Goal: Information Seeking & Learning: Learn about a topic

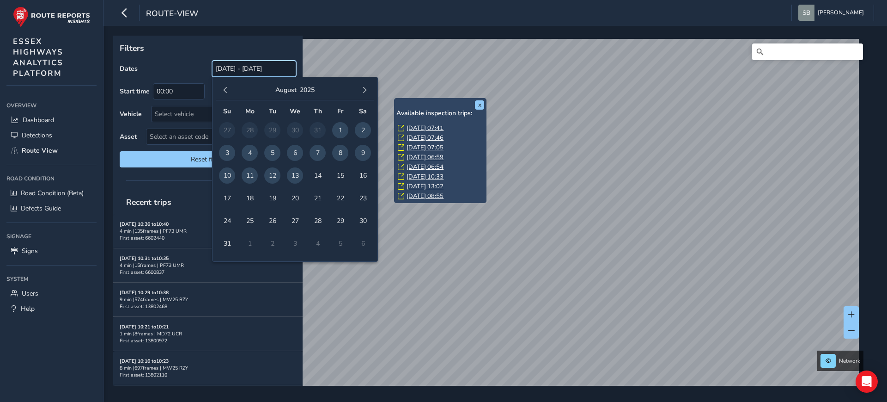
drag, startPoint x: 220, startPoint y: 71, endPoint x: 252, endPoint y: 73, distance: 31.9
click at [252, 73] on input "[DATE] - [DATE]" at bounding box center [254, 69] width 84 height 16
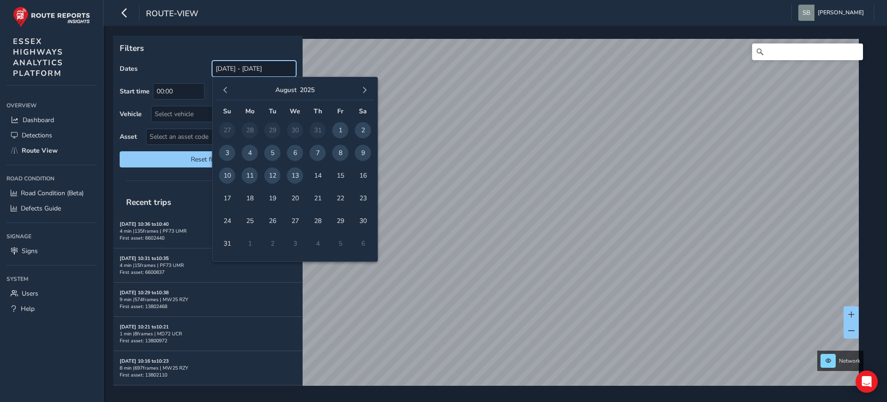
click at [224, 67] on input "[DATE] - [DATE]" at bounding box center [254, 69] width 84 height 16
click at [225, 89] on span "button" at bounding box center [225, 90] width 6 height 6
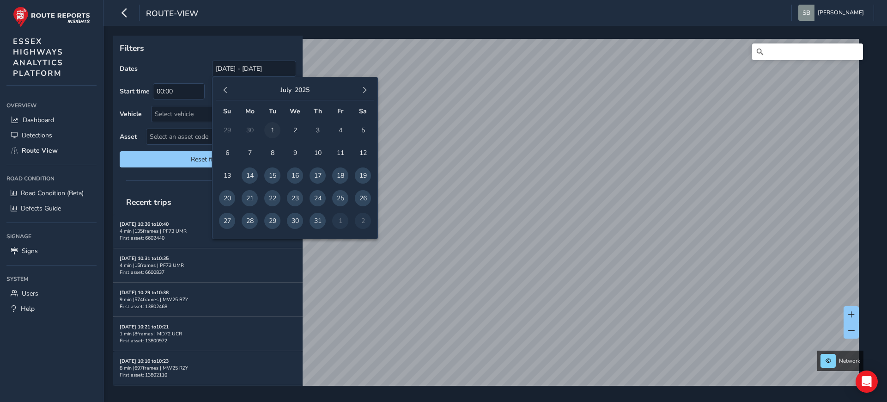
click at [272, 129] on span "1" at bounding box center [272, 130] width 16 height 16
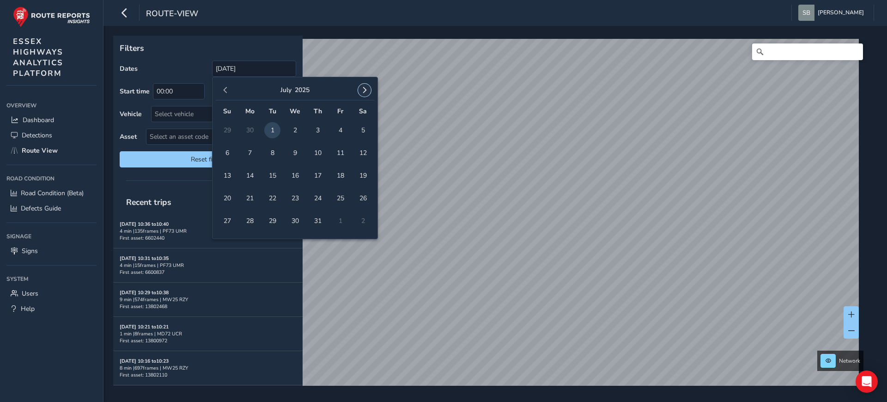
click at [363, 88] on span "button" at bounding box center [364, 90] width 6 height 6
click at [297, 175] on span "13" at bounding box center [295, 175] width 16 height 16
type input "[DATE] - [DATE]"
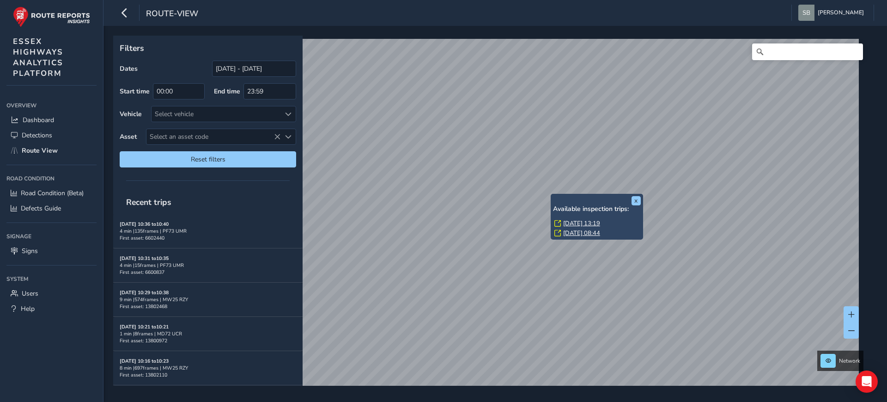
click at [585, 222] on link "[DATE] 13:19" at bounding box center [581, 223] width 37 height 8
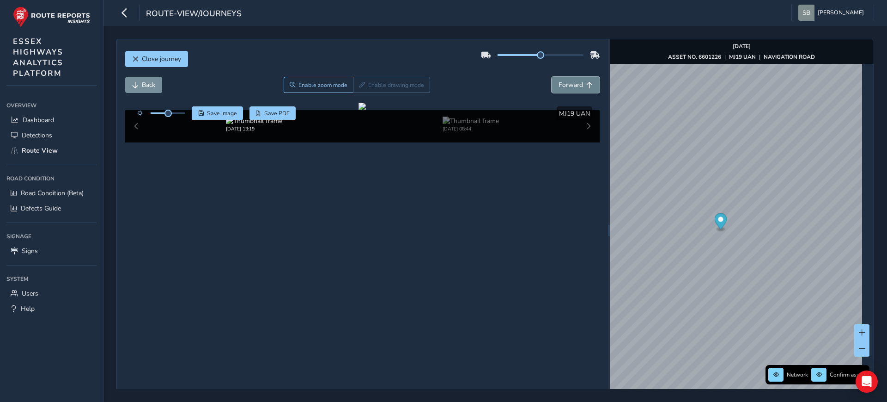
click at [579, 82] on button "Forward" at bounding box center [576, 85] width 48 height 16
click at [322, 85] on span "Enable zoom mode" at bounding box center [322, 84] width 49 height 7
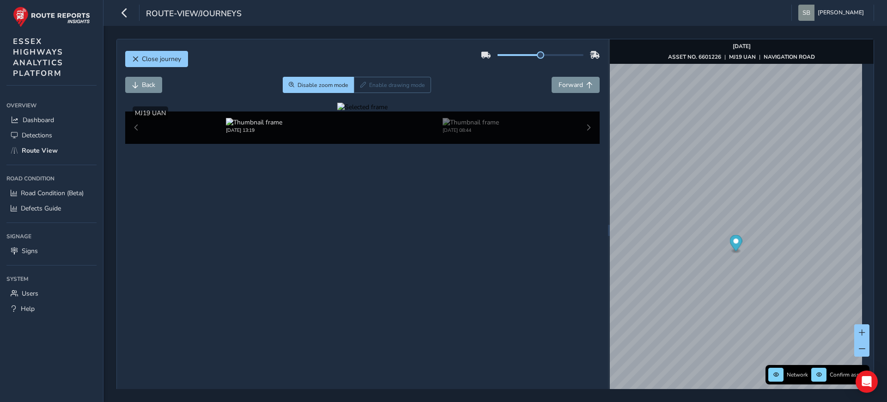
click at [337, 111] on div at bounding box center [362, 107] width 50 height 9
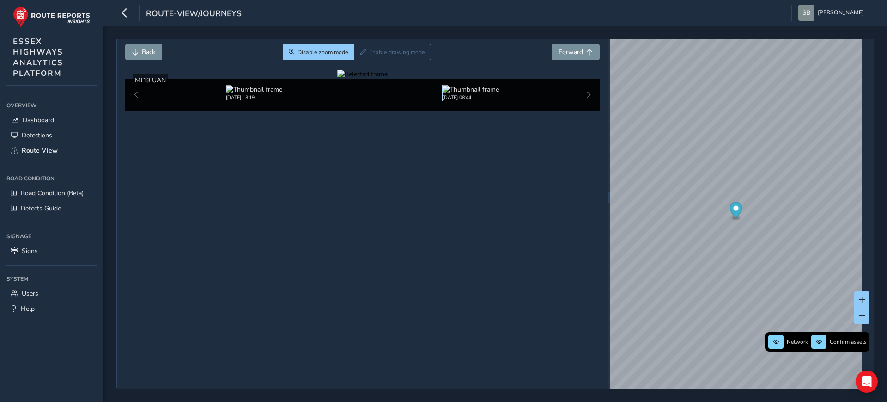
click at [469, 94] on img at bounding box center [471, 89] width 56 height 9
click at [144, 51] on span "Back" at bounding box center [148, 52] width 13 height 9
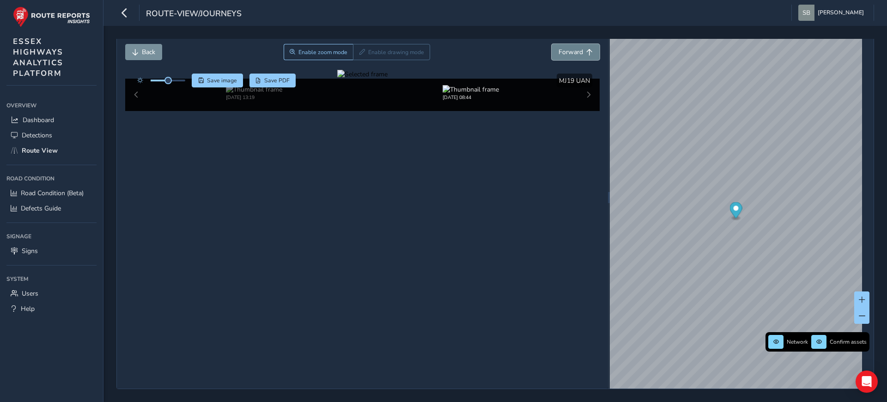
click at [568, 48] on span "Forward" at bounding box center [571, 52] width 24 height 9
click at [247, 94] on img at bounding box center [254, 89] width 56 height 9
click at [463, 94] on img at bounding box center [471, 89] width 56 height 9
click at [153, 51] on span "Back" at bounding box center [148, 52] width 13 height 9
click at [337, 79] on div at bounding box center [362, 74] width 50 height 9
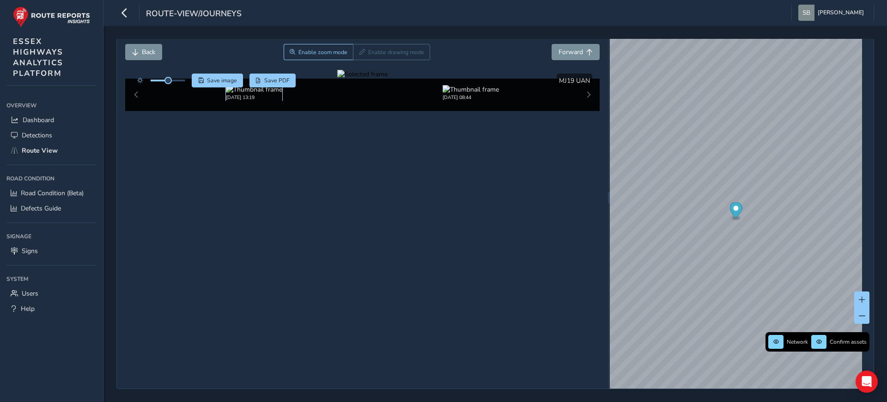
click at [250, 94] on img at bounding box center [254, 89] width 56 height 9
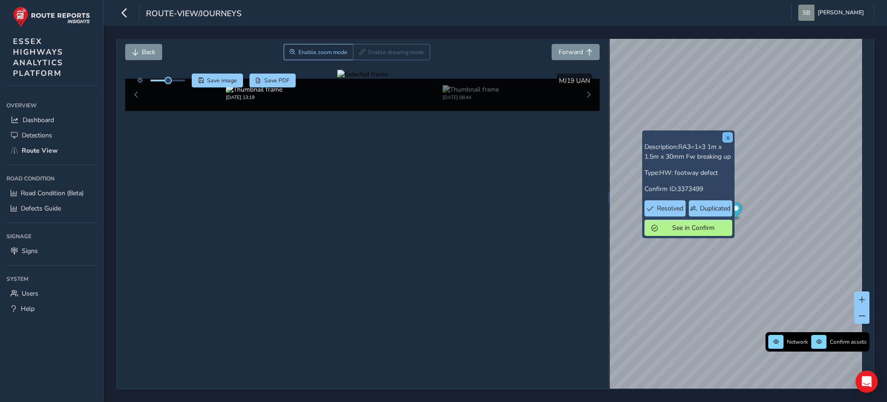
click at [726, 135] on button "x" at bounding box center [727, 137] width 9 height 9
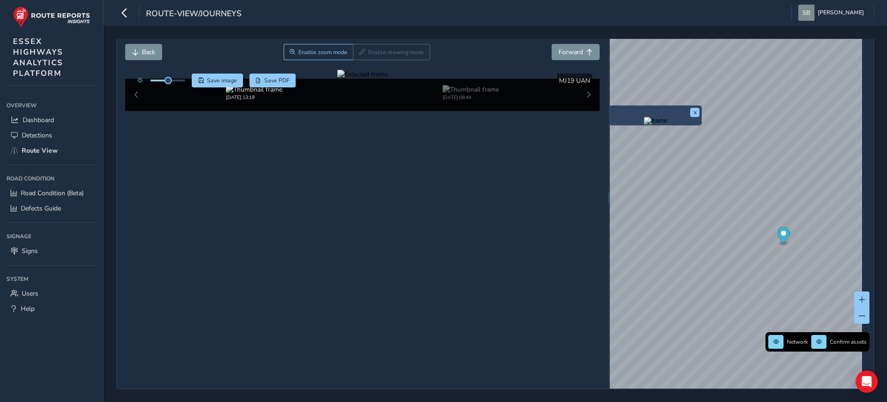
click at [700, 106] on div "x" at bounding box center [655, 115] width 92 height 20
click at [697, 108] on button "x" at bounding box center [694, 112] width 9 height 9
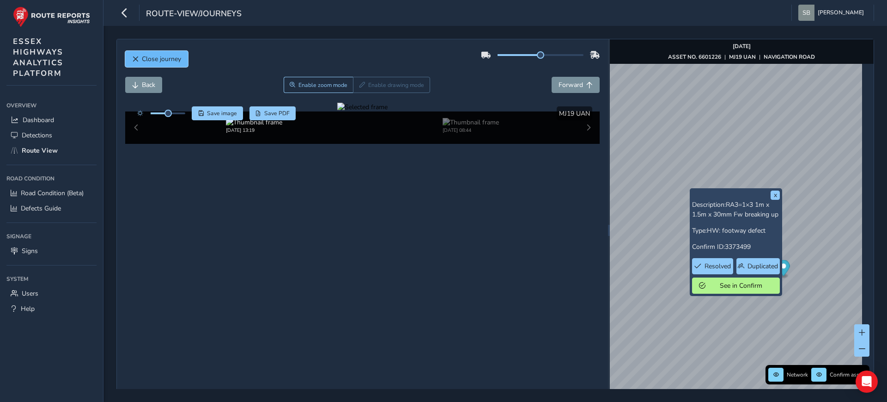
click at [163, 56] on span "Close journey" at bounding box center [161, 59] width 39 height 9
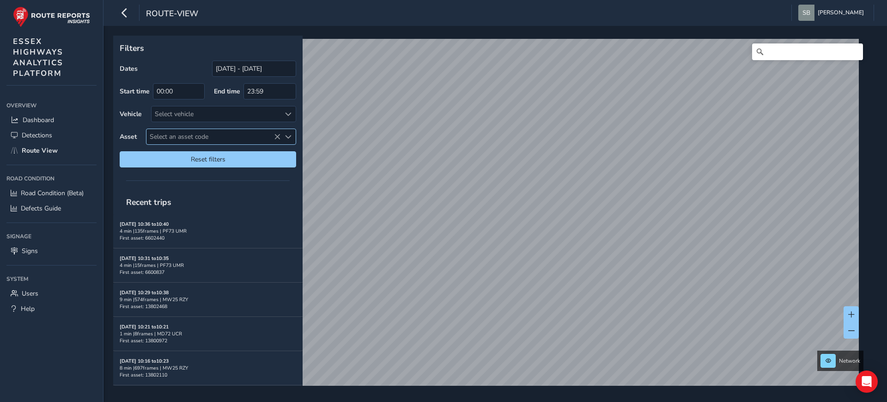
click at [276, 134] on icon at bounding box center [277, 137] width 6 height 6
click at [288, 111] on span at bounding box center [288, 114] width 6 height 6
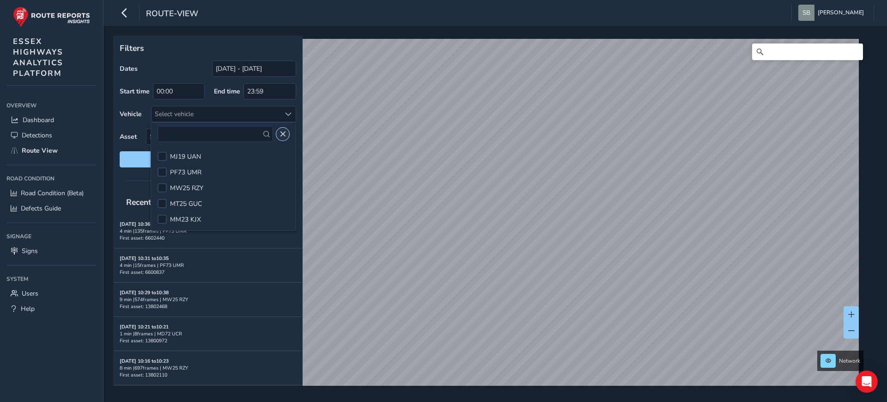
click at [287, 134] on button "Close" at bounding box center [282, 134] width 13 height 13
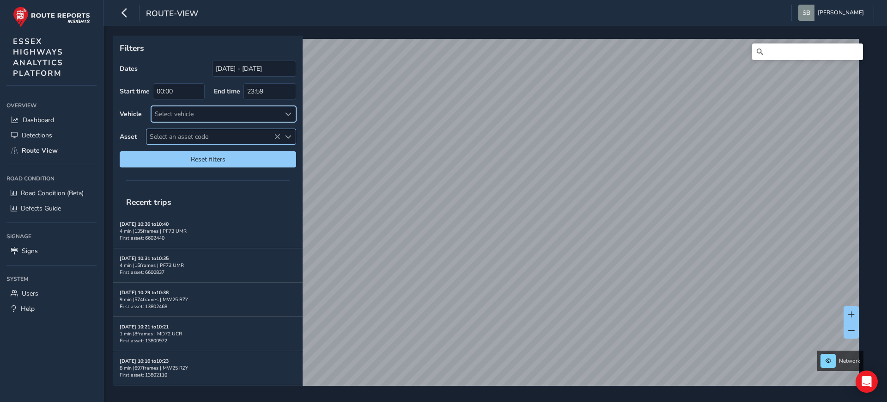
drag, startPoint x: 286, startPoint y: 134, endPoint x: 282, endPoint y: 128, distance: 6.7
click at [285, 133] on div "Select an asset code" at bounding box center [287, 136] width 15 height 15
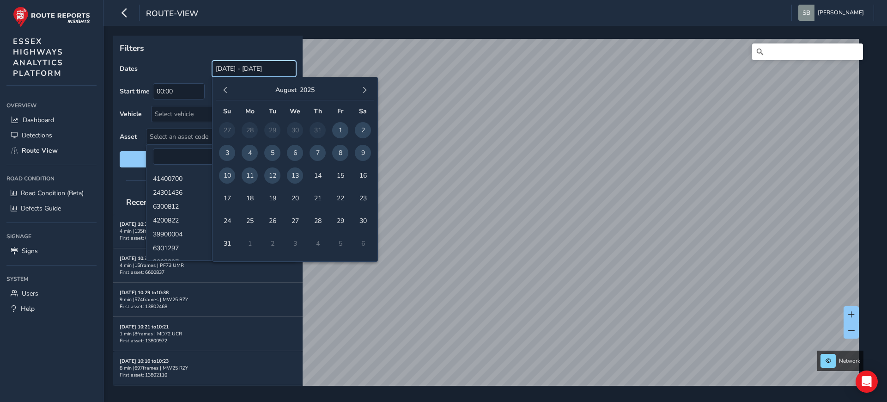
click at [257, 71] on input "[DATE] - [DATE]" at bounding box center [254, 69] width 84 height 16
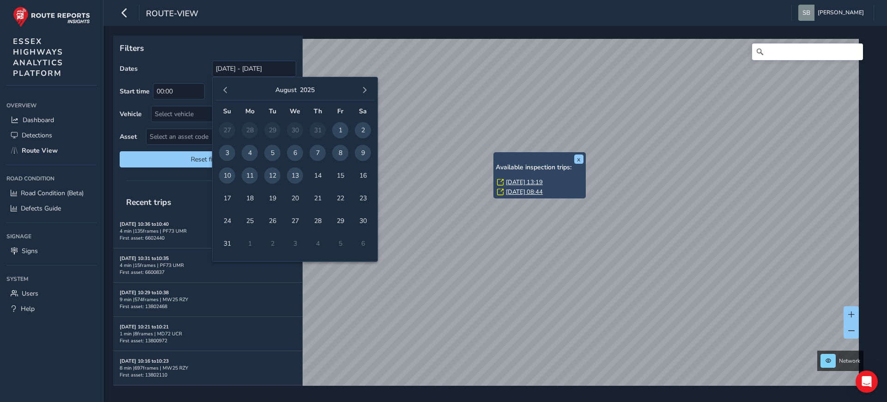
click at [496, 152] on div "x Available inspection trips: [GEOGRAPHIC_DATA][DATE] 13:19 [DATE] 08:44" at bounding box center [539, 175] width 92 height 46
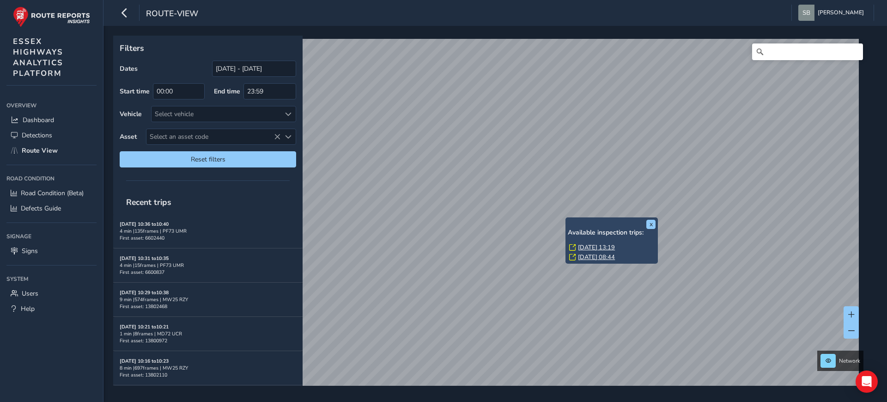
click at [599, 247] on link "[DATE] 13:19" at bounding box center [596, 247] width 37 height 8
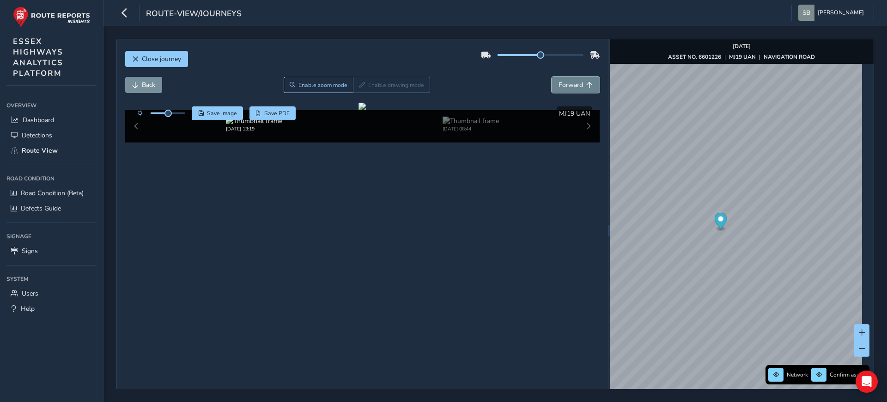
click at [559, 89] on span "Forward" at bounding box center [571, 84] width 24 height 9
click at [315, 84] on span "Enable zoom mode" at bounding box center [322, 84] width 49 height 7
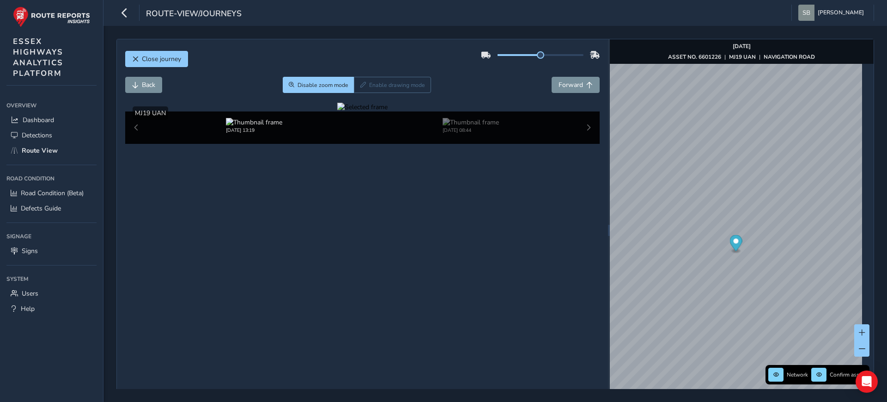
click at [337, 111] on div at bounding box center [362, 107] width 50 height 9
click at [316, 84] on span "Disable zoom mode" at bounding box center [323, 84] width 51 height 7
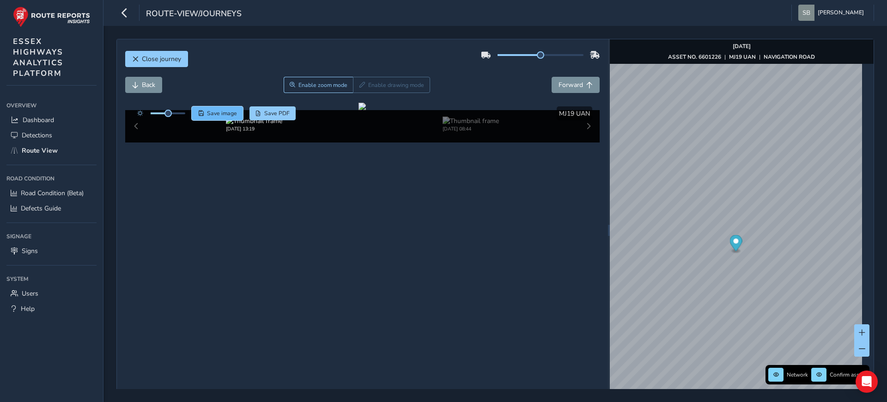
click at [213, 113] on span "Save image" at bounding box center [222, 113] width 30 height 7
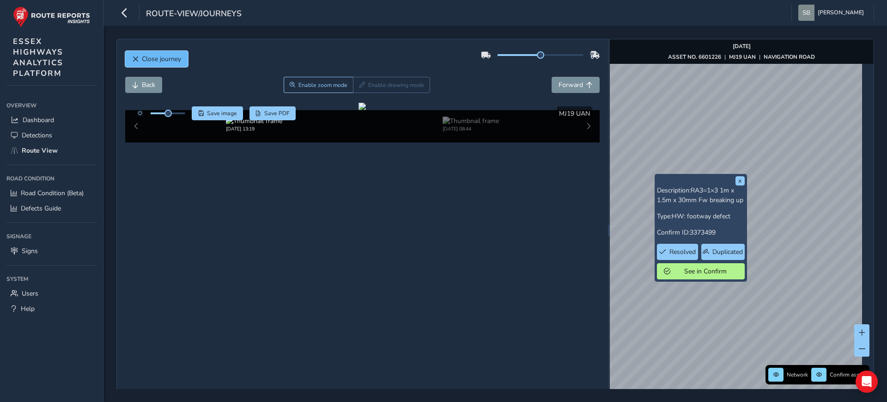
click at [147, 58] on span "Close journey" at bounding box center [161, 59] width 39 height 9
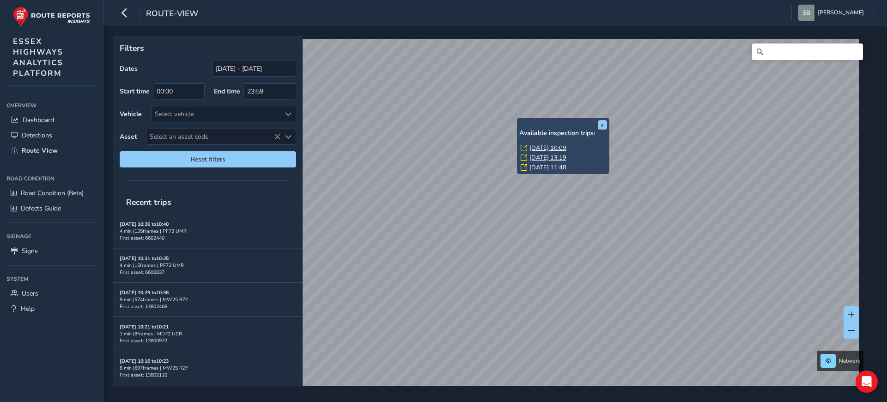
click at [548, 146] on link "[DATE] 10:09" at bounding box center [548, 148] width 37 height 8
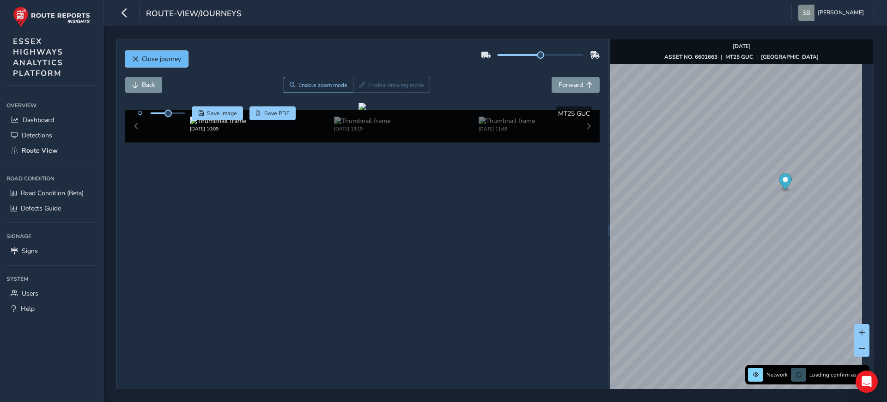
click at [143, 59] on span "Close journey" at bounding box center [161, 59] width 39 height 9
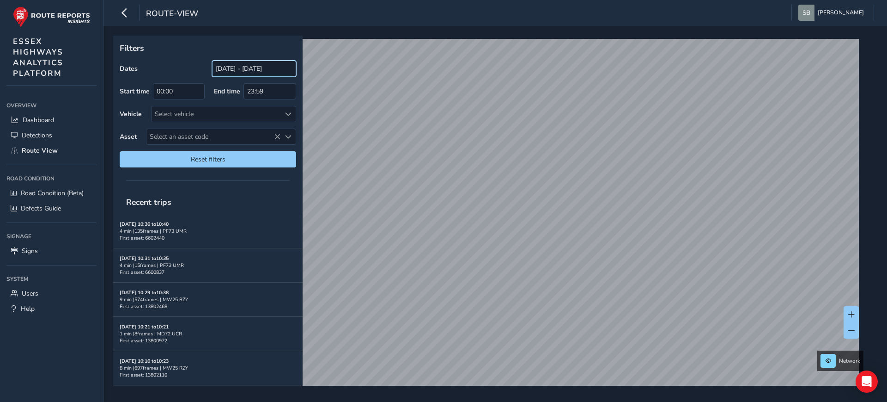
click at [239, 70] on input "[DATE] - [DATE]" at bounding box center [254, 69] width 84 height 16
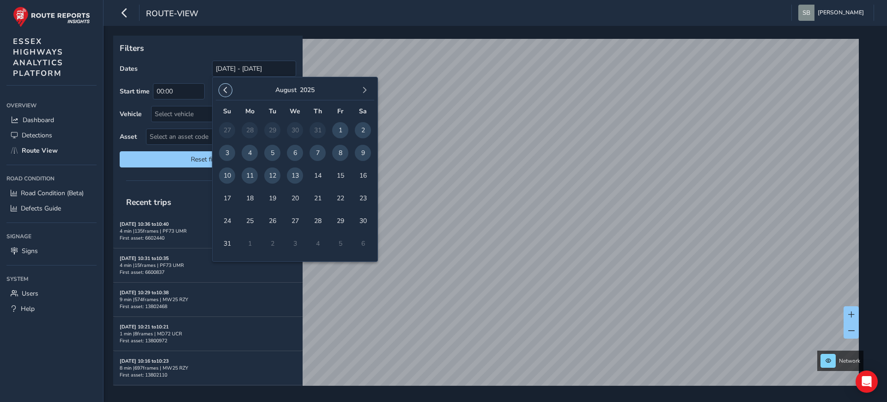
click at [224, 87] on span "button" at bounding box center [225, 90] width 6 height 6
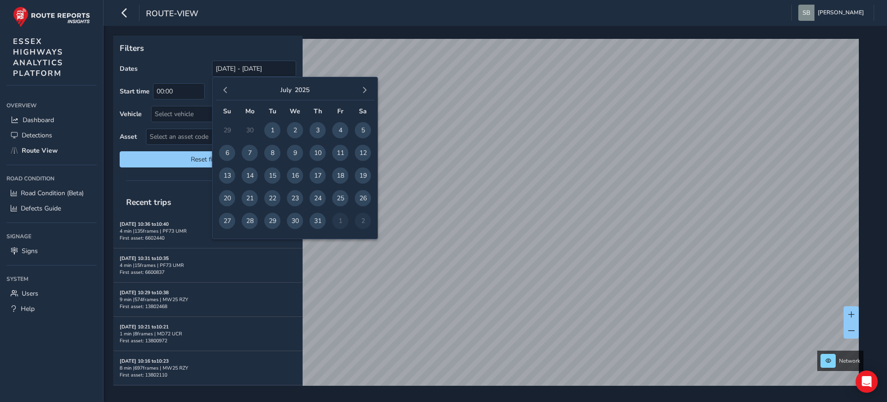
click at [224, 87] on span "button" at bounding box center [225, 90] width 6 height 6
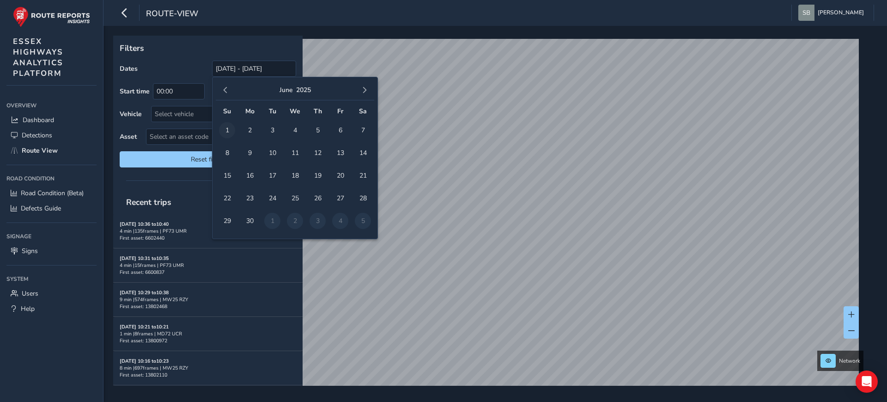
click at [229, 130] on span "1" at bounding box center [227, 130] width 16 height 16
click at [363, 88] on span "button" at bounding box center [364, 90] width 6 height 6
click at [295, 174] on span "13" at bounding box center [295, 175] width 16 height 16
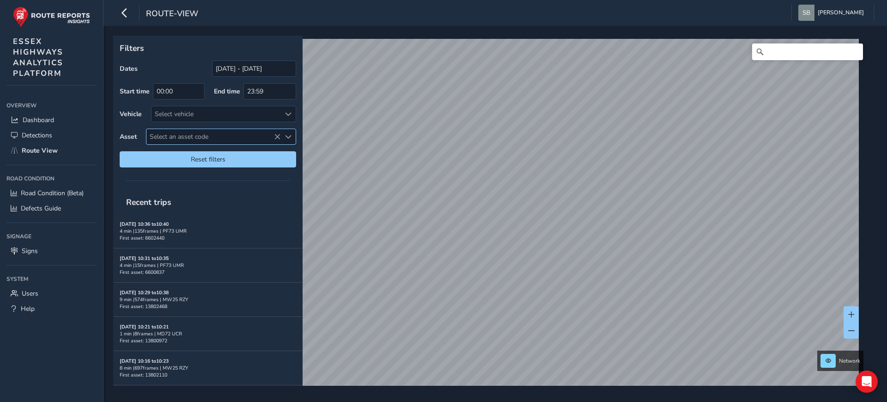
click at [277, 134] on icon at bounding box center [277, 137] width 6 height 6
click at [228, 67] on input "[DATE] - [DATE]" at bounding box center [254, 69] width 84 height 16
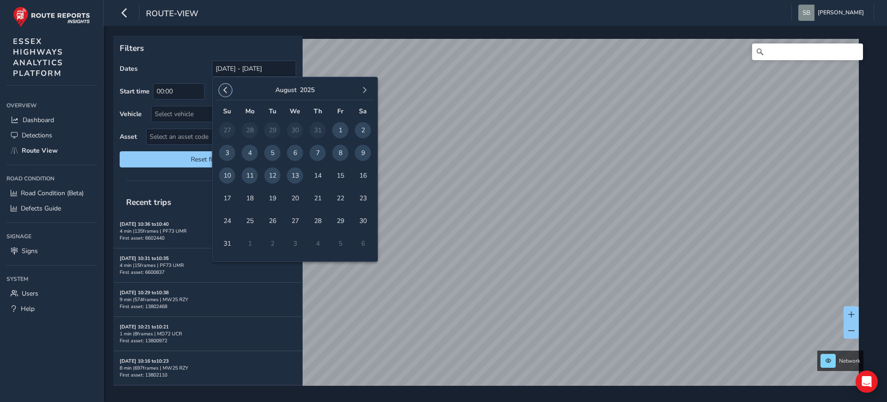
click at [224, 90] on span "button" at bounding box center [225, 90] width 6 height 6
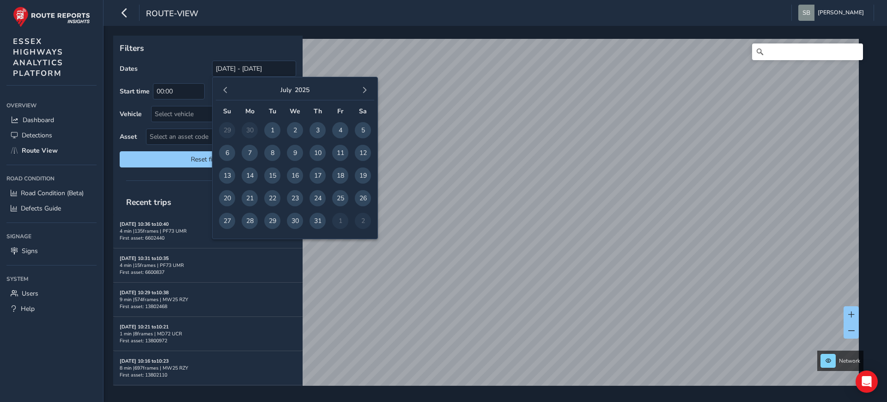
click at [224, 90] on span "button" at bounding box center [225, 90] width 6 height 6
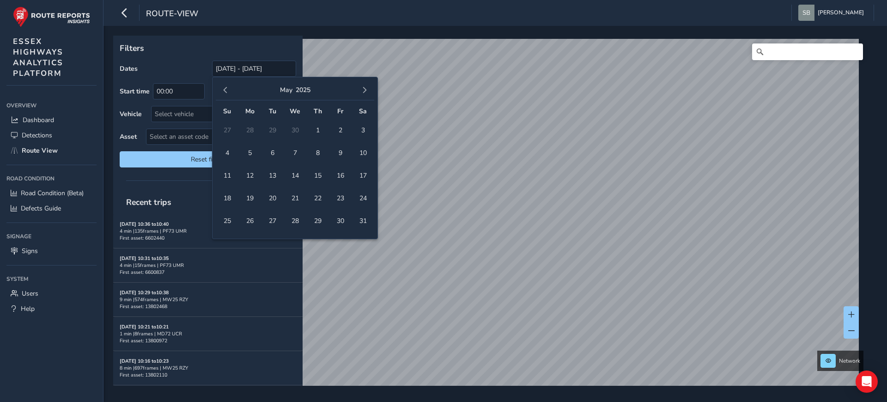
click at [224, 90] on span "button" at bounding box center [225, 90] width 6 height 6
click at [362, 128] on span "1" at bounding box center [363, 130] width 16 height 16
click at [364, 89] on span "button" at bounding box center [364, 90] width 6 height 6
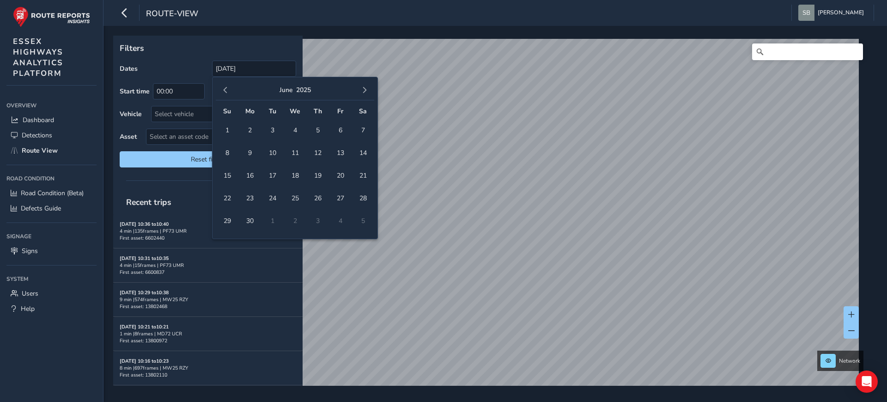
click at [364, 89] on span "button" at bounding box center [364, 90] width 6 height 6
click at [295, 175] on span "13" at bounding box center [295, 175] width 16 height 16
type input "[DATE] - [DATE]"
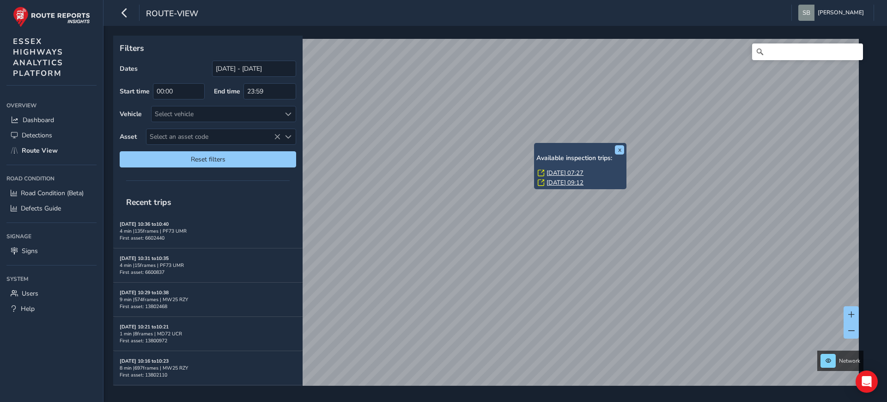
click at [584, 170] on link "[DATE] 07:27" at bounding box center [565, 173] width 37 height 8
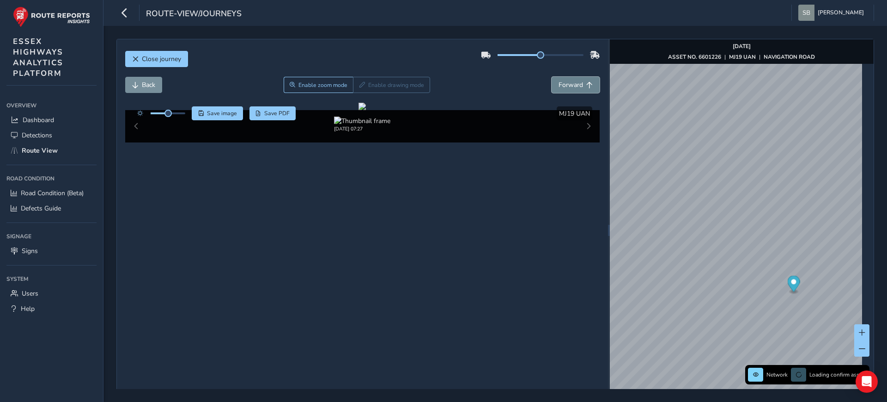
click at [575, 88] on span "Forward" at bounding box center [571, 84] width 24 height 9
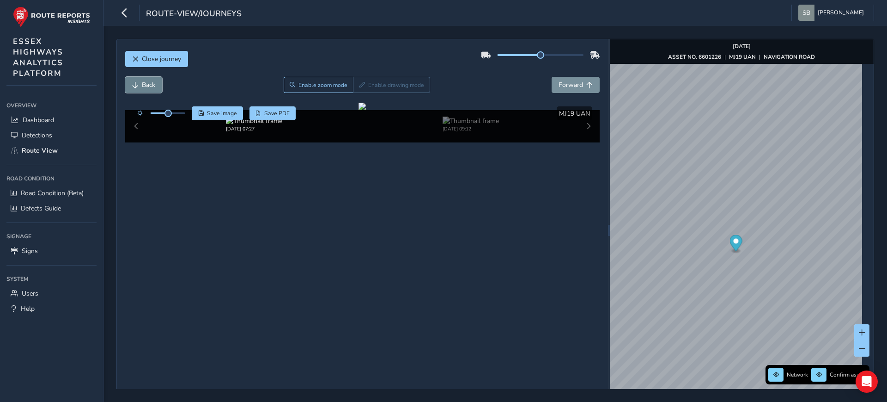
click at [152, 84] on span "Back" at bounding box center [148, 84] width 13 height 9
click at [320, 87] on span "Enable zoom mode" at bounding box center [322, 84] width 49 height 7
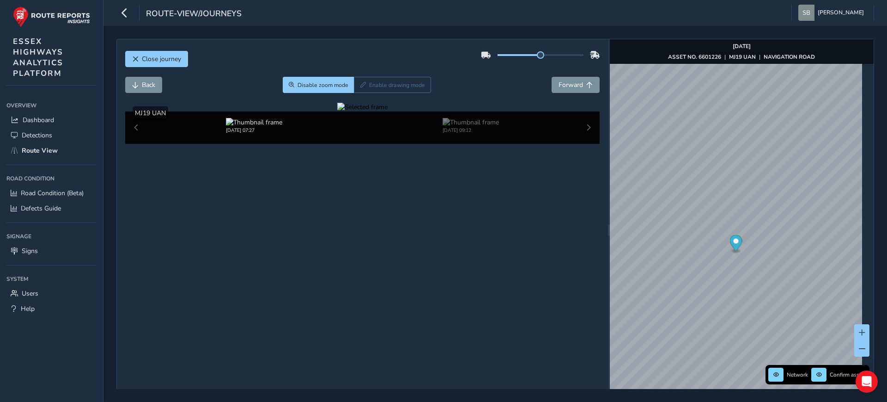
click at [388, 111] on div at bounding box center [362, 107] width 50 height 9
click at [169, 59] on span "Close journey" at bounding box center [161, 59] width 39 height 9
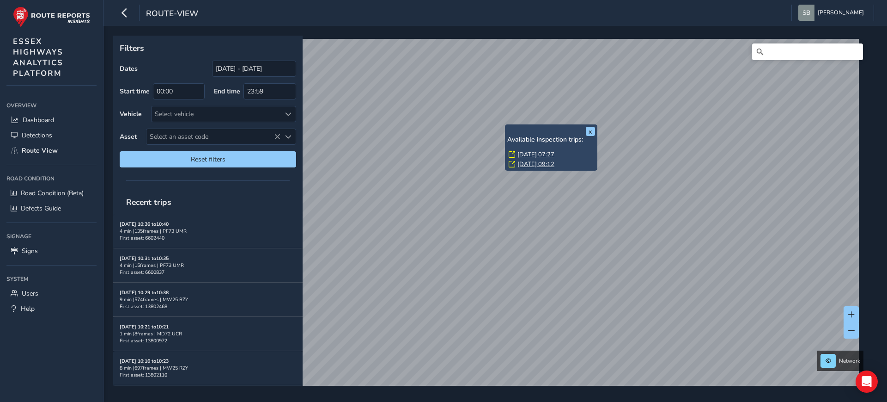
click at [534, 153] on link "[DATE] 07:27" at bounding box center [535, 154] width 37 height 8
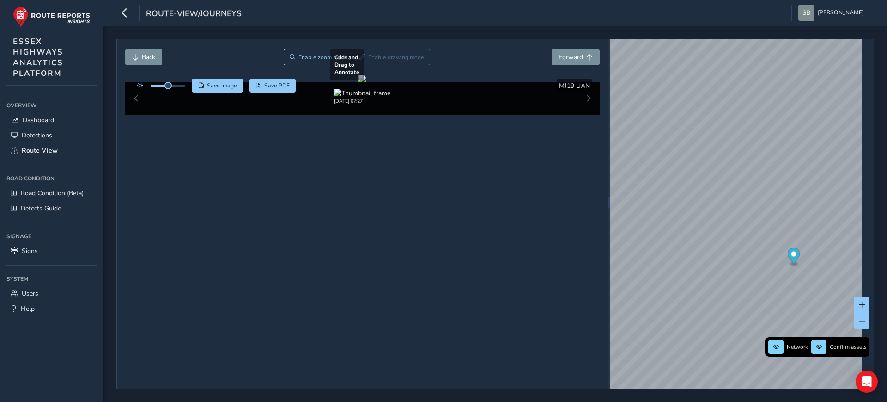
scroll to position [36, 0]
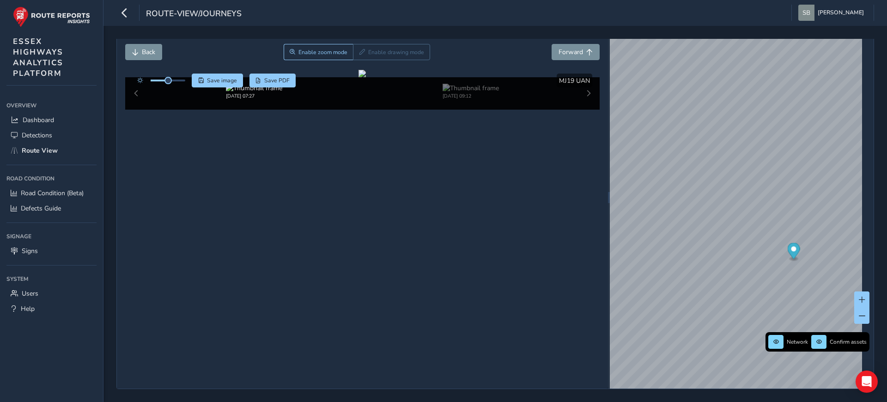
click at [134, 110] on div "[DATE] 07:27 [DATE] 09:12" at bounding box center [362, 93] width 475 height 32
click at [452, 92] on img at bounding box center [471, 88] width 56 height 9
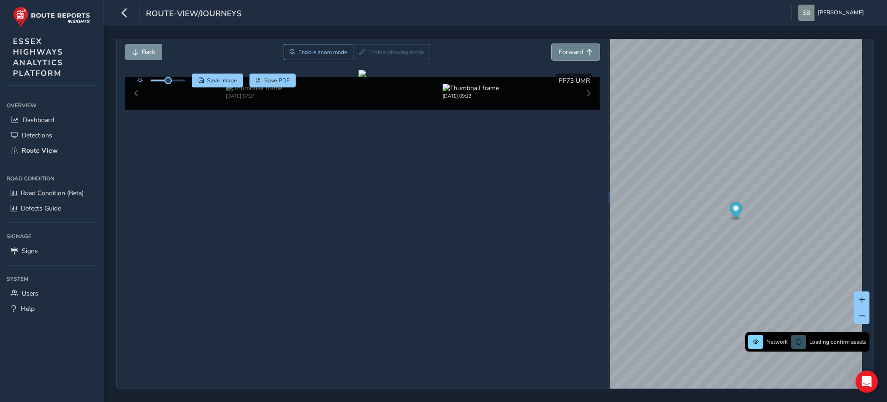
click at [586, 50] on span "Forward" at bounding box center [589, 52] width 6 height 6
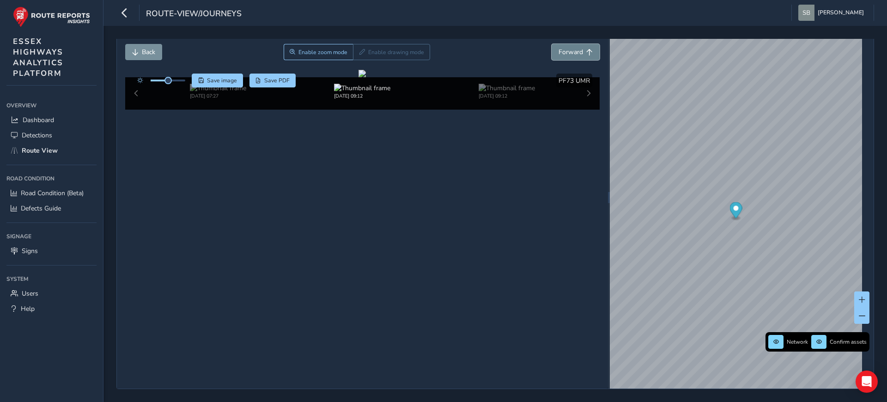
click at [586, 50] on span "Forward" at bounding box center [589, 52] width 6 height 6
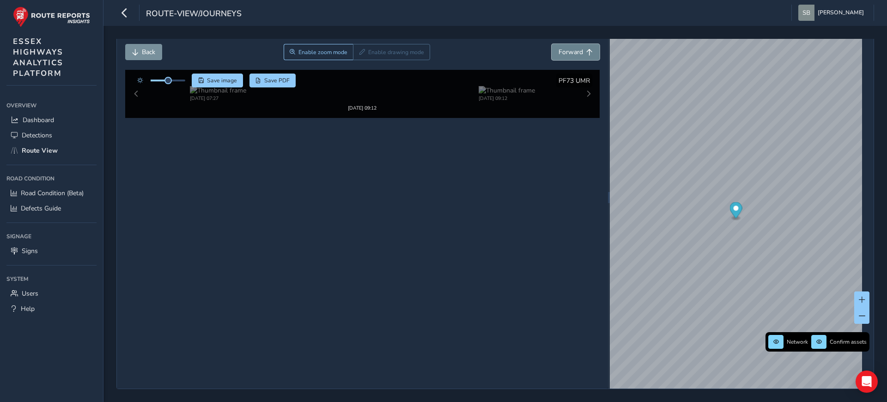
click at [586, 50] on span "Forward" at bounding box center [589, 52] width 6 height 6
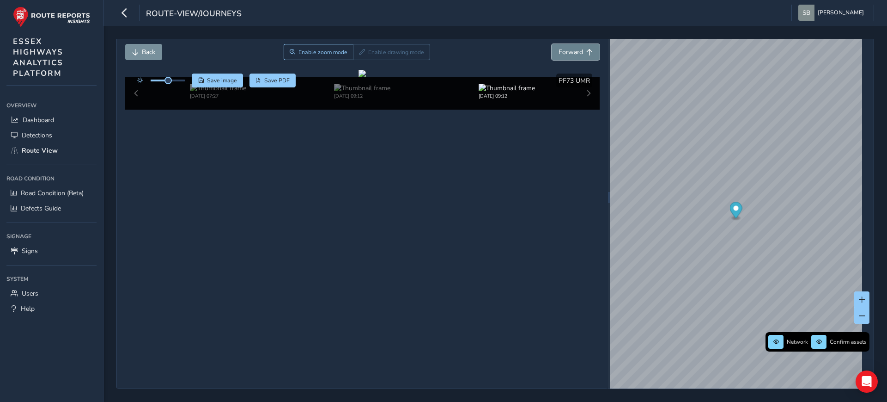
click at [586, 50] on span "Forward" at bounding box center [589, 52] width 6 height 6
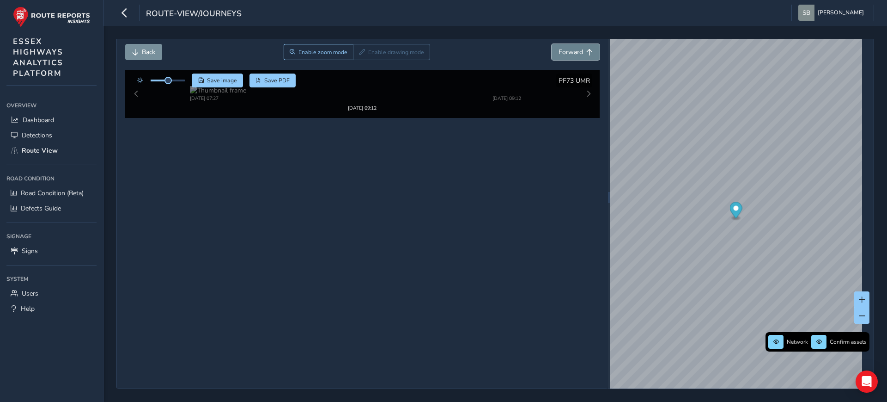
click at [586, 50] on span "Forward" at bounding box center [589, 52] width 6 height 6
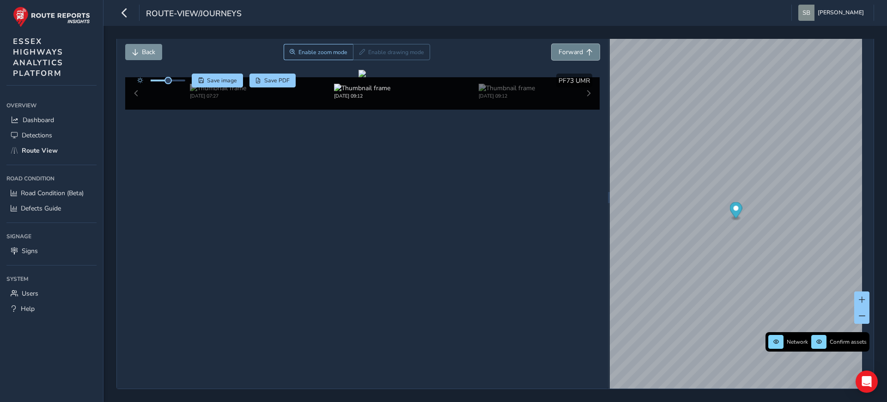
click at [586, 50] on span "Forward" at bounding box center [589, 52] width 6 height 6
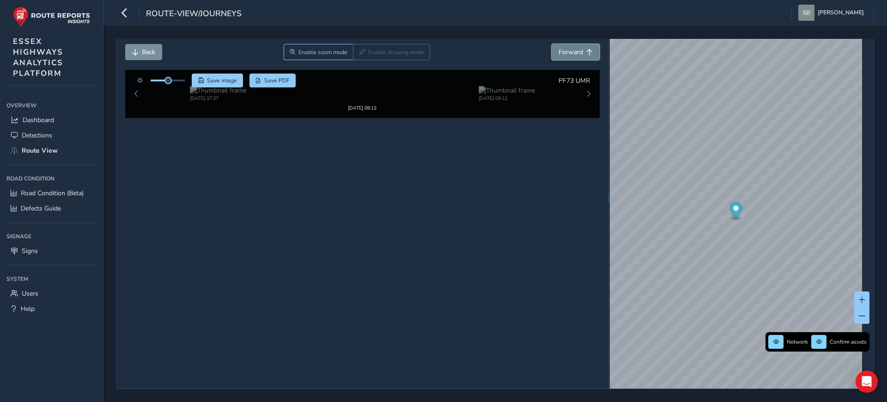
click at [586, 50] on span "Forward" at bounding box center [589, 52] width 6 height 6
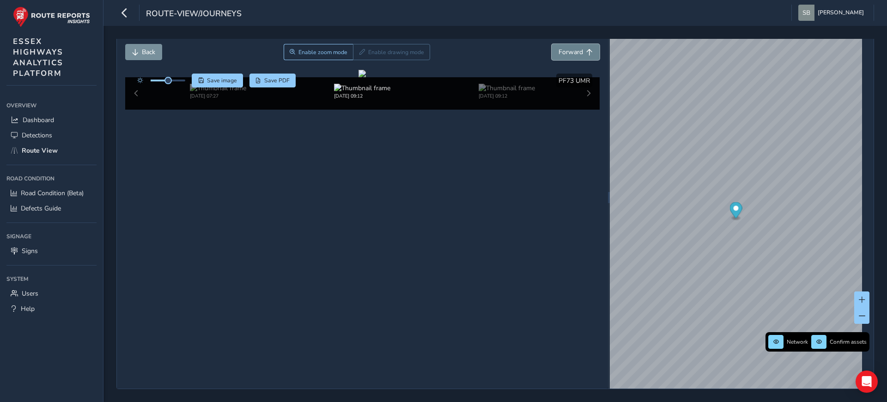
click at [586, 50] on span "Forward" at bounding box center [589, 52] width 6 height 6
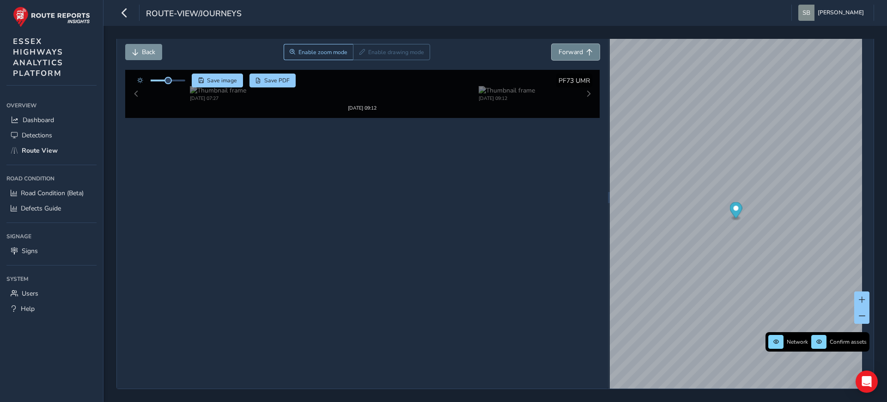
click at [586, 50] on span "Forward" at bounding box center [589, 52] width 6 height 6
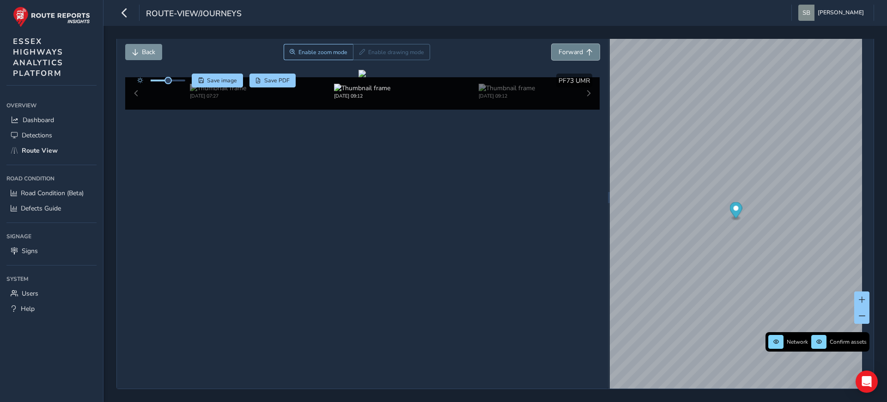
click at [586, 50] on span "Forward" at bounding box center [589, 52] width 6 height 6
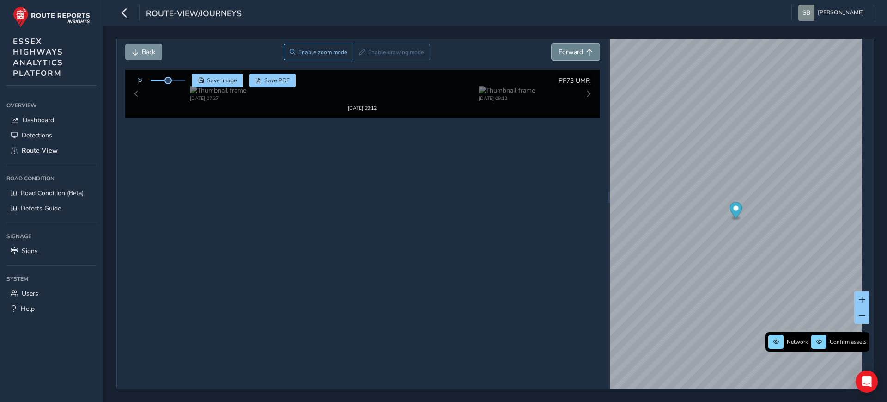
click at [586, 50] on span "Forward" at bounding box center [589, 52] width 6 height 6
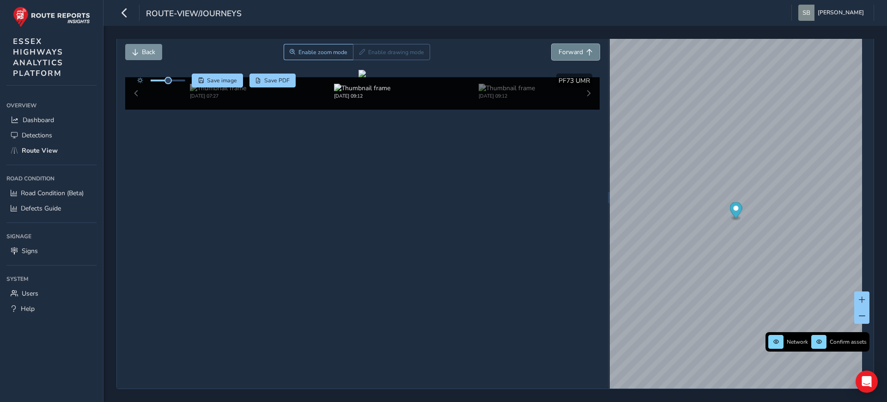
click at [586, 50] on span "Forward" at bounding box center [589, 52] width 6 height 6
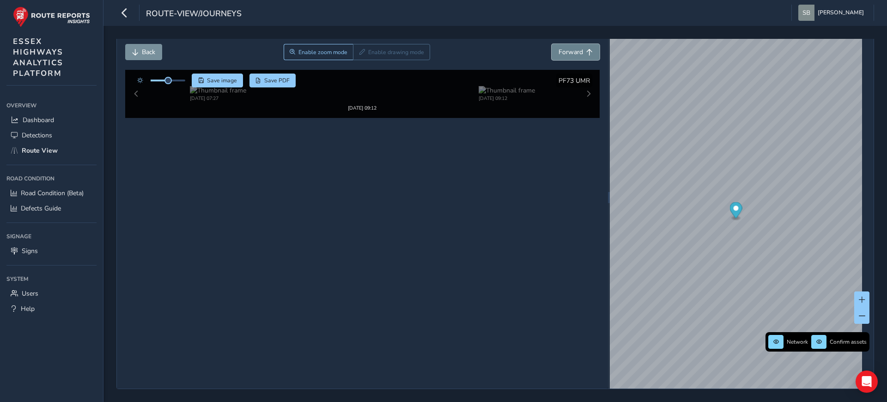
click at [586, 50] on span "Forward" at bounding box center [589, 52] width 6 height 6
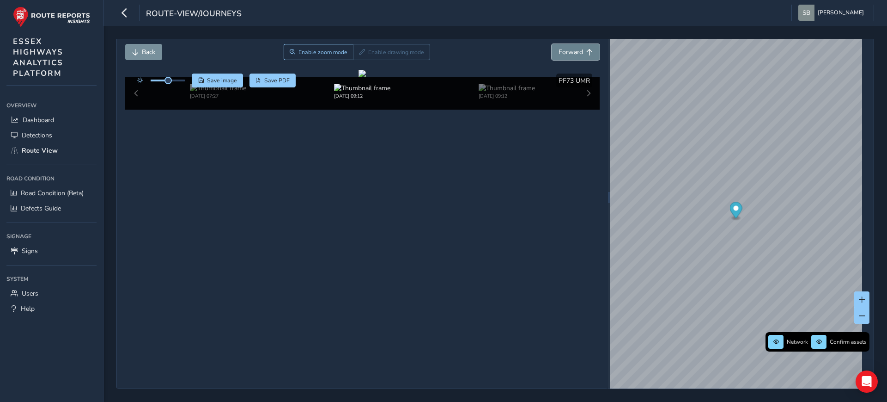
click at [586, 50] on span "Forward" at bounding box center [589, 52] width 6 height 6
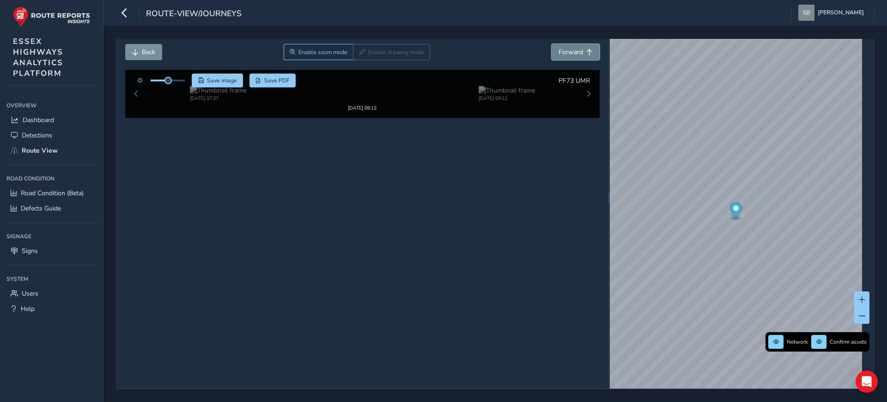
click at [586, 50] on span "Forward" at bounding box center [589, 52] width 6 height 6
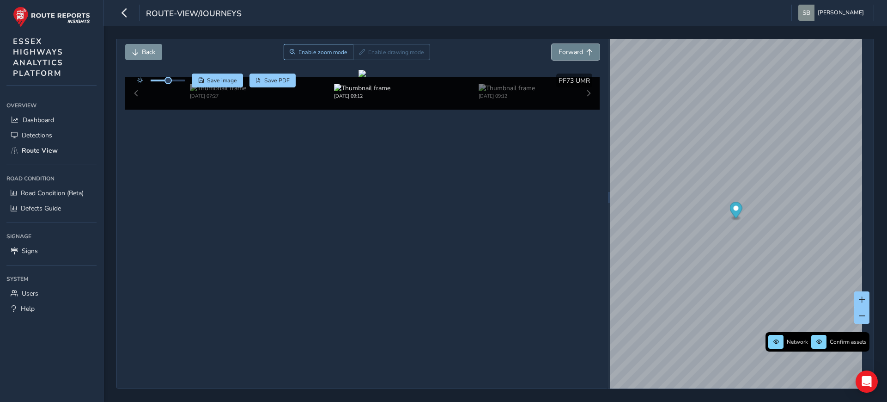
click at [586, 50] on span "Forward" at bounding box center [589, 52] width 6 height 6
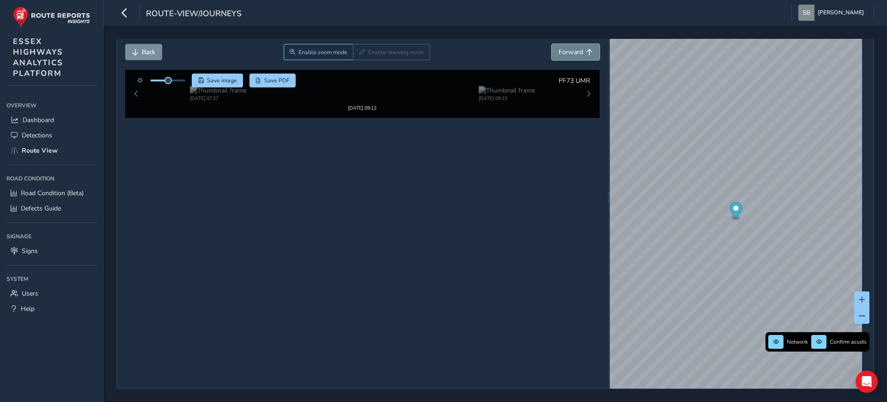
click at [586, 50] on span "Forward" at bounding box center [589, 52] width 6 height 6
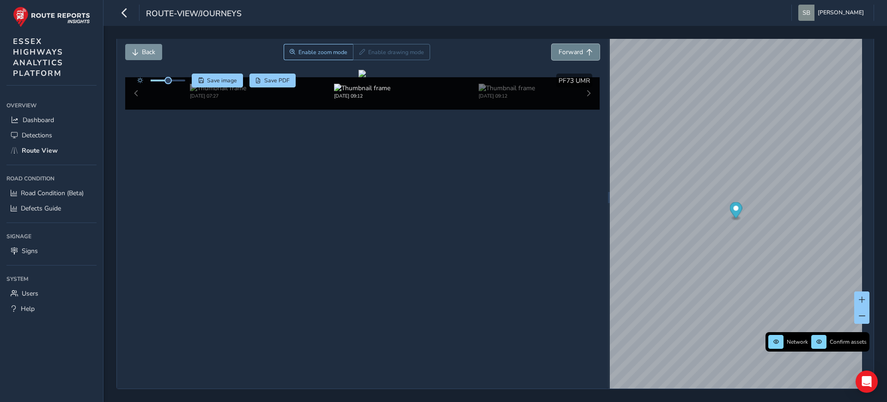
click at [586, 50] on span "Forward" at bounding box center [589, 52] width 6 height 6
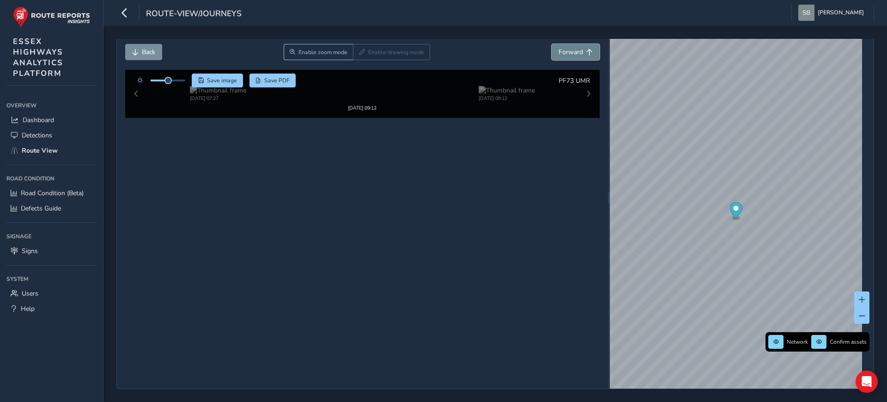
click at [586, 50] on span "Forward" at bounding box center [589, 52] width 6 height 6
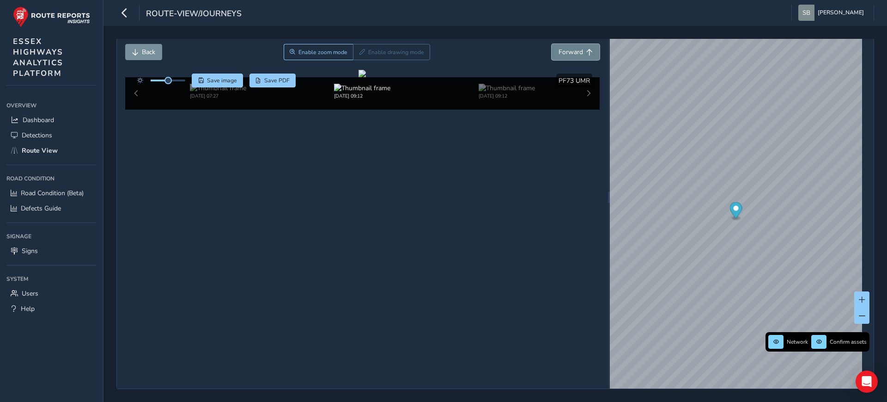
click at [586, 50] on span "Forward" at bounding box center [589, 52] width 6 height 6
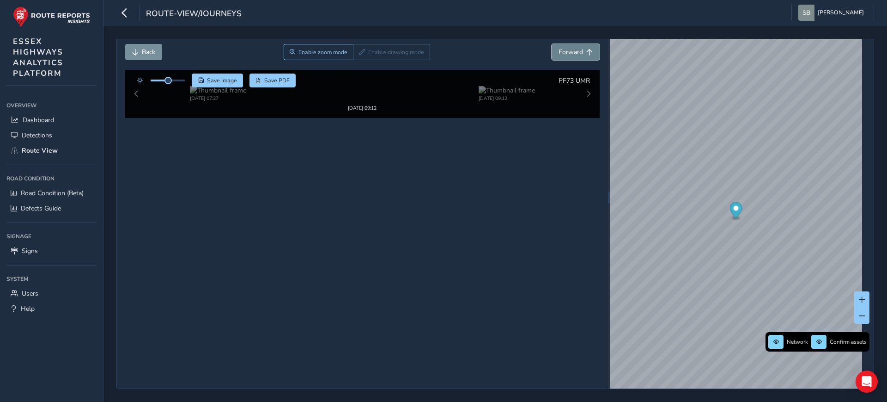
click at [586, 50] on span "Forward" at bounding box center [589, 52] width 6 height 6
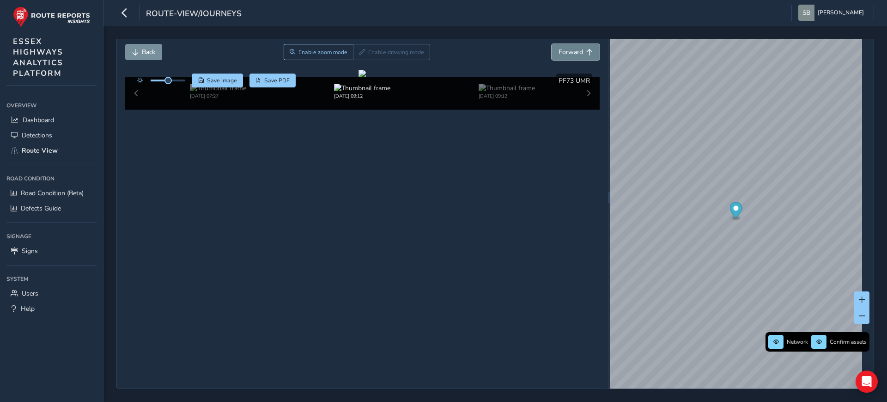
click at [586, 50] on span "Forward" at bounding box center [589, 52] width 6 height 6
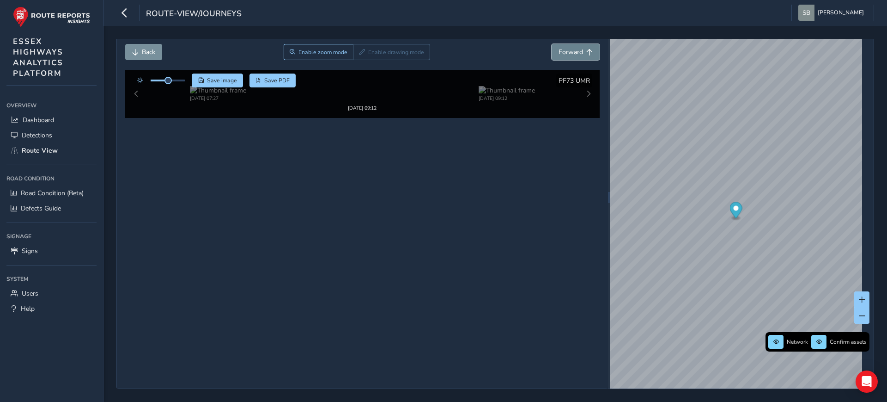
click at [586, 50] on span "Forward" at bounding box center [589, 52] width 6 height 6
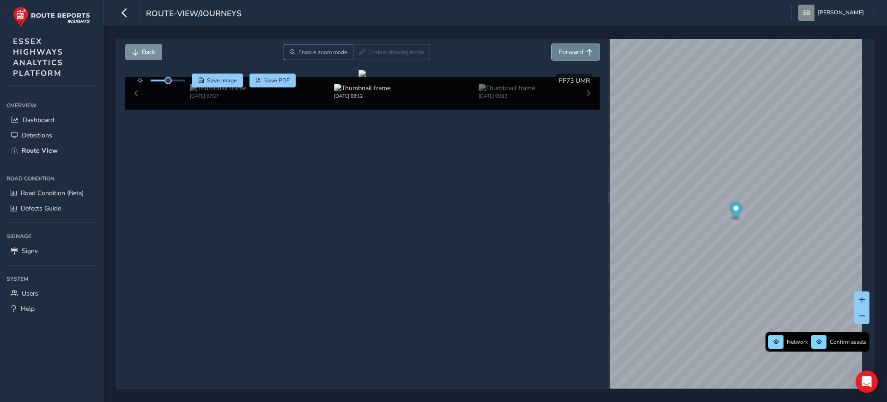
click at [586, 50] on span "Forward" at bounding box center [589, 52] width 6 height 6
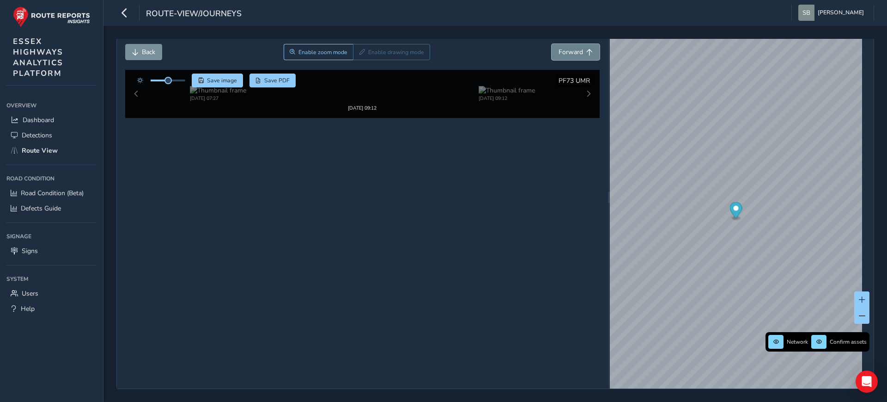
click at [586, 50] on span "Forward" at bounding box center [589, 52] width 6 height 6
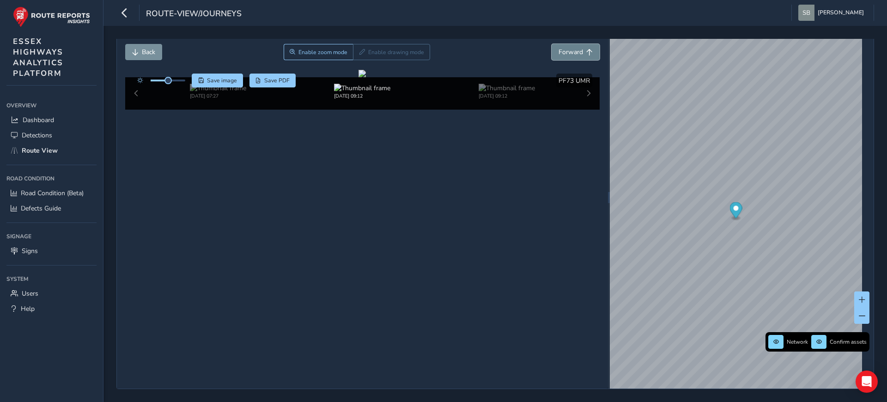
click at [586, 50] on span "Forward" at bounding box center [589, 52] width 6 height 6
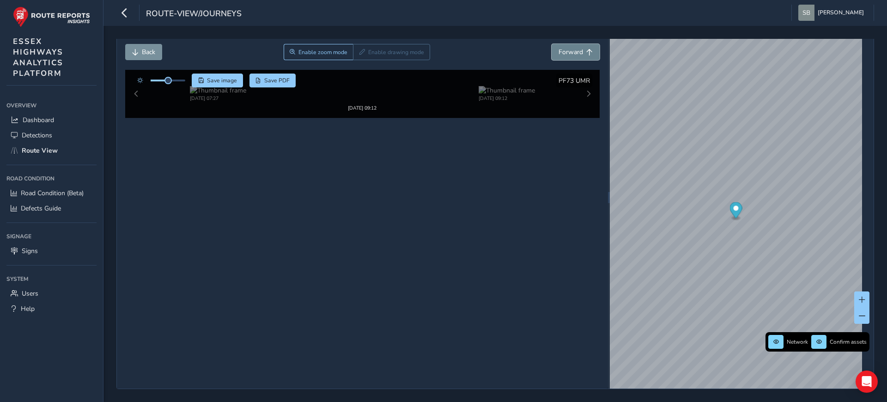
click at [586, 50] on span "Forward" at bounding box center [589, 52] width 6 height 6
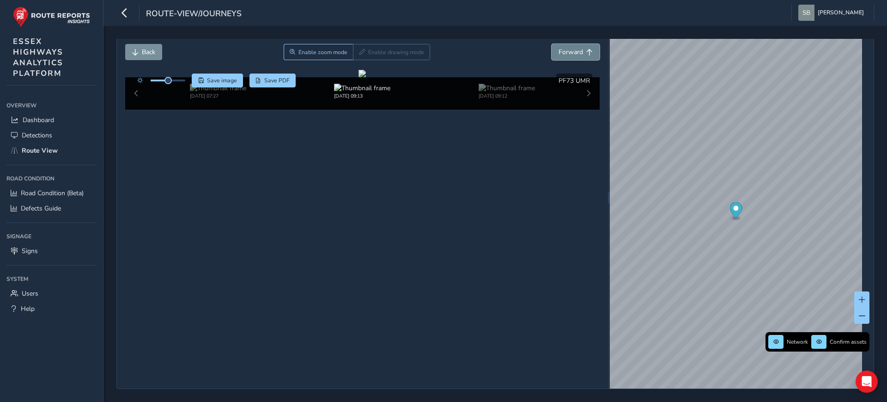
click at [586, 50] on span "Forward" at bounding box center [589, 52] width 6 height 6
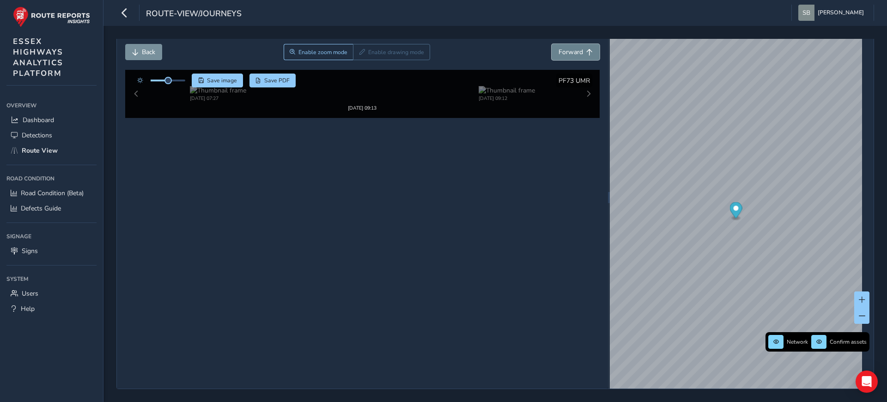
click at [586, 50] on span "Forward" at bounding box center [589, 52] width 6 height 6
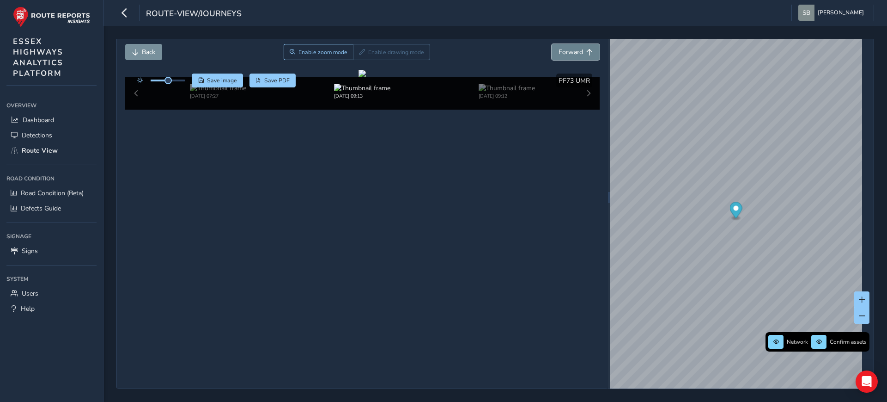
click at [586, 50] on span "Forward" at bounding box center [589, 52] width 6 height 6
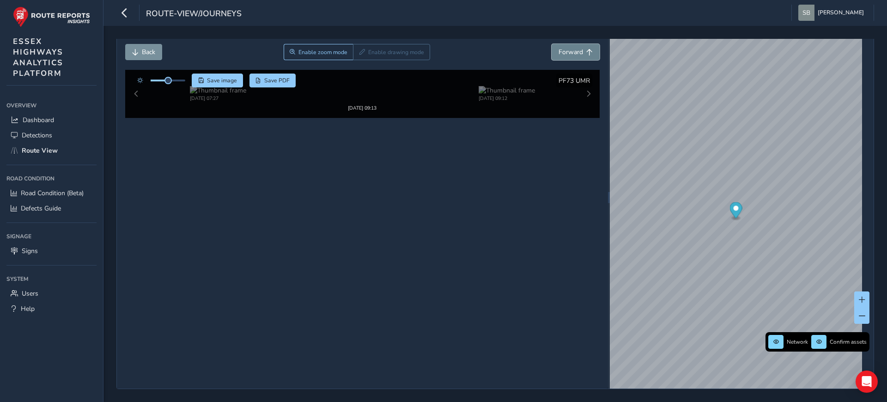
click at [586, 50] on span "Forward" at bounding box center [589, 52] width 6 height 6
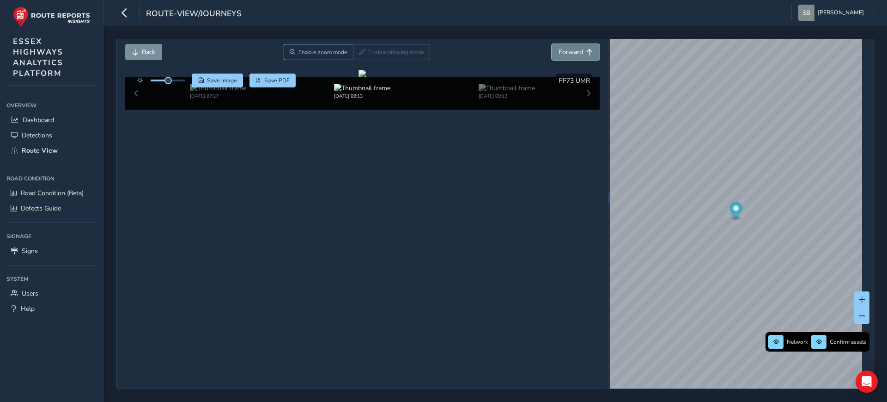
click at [586, 50] on span "Forward" at bounding box center [589, 52] width 6 height 6
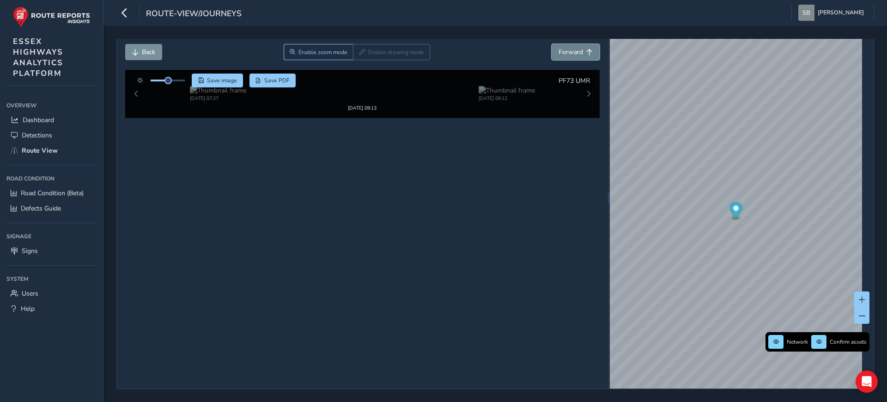
click at [586, 50] on span "Forward" at bounding box center [589, 52] width 6 height 6
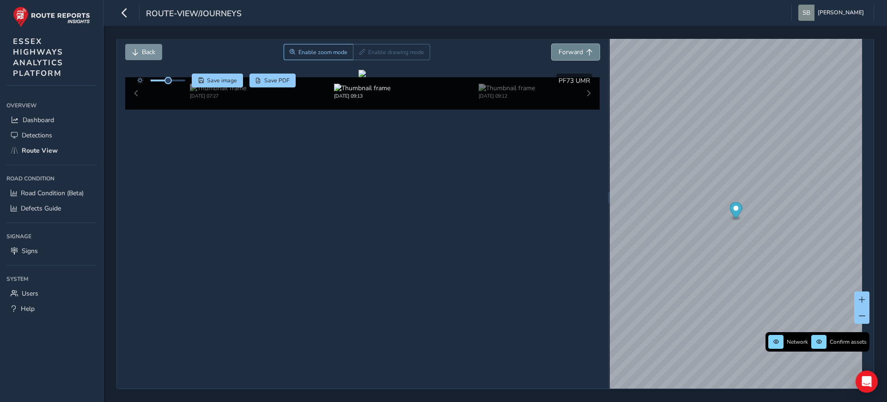
click at [586, 50] on span "Forward" at bounding box center [589, 52] width 6 height 6
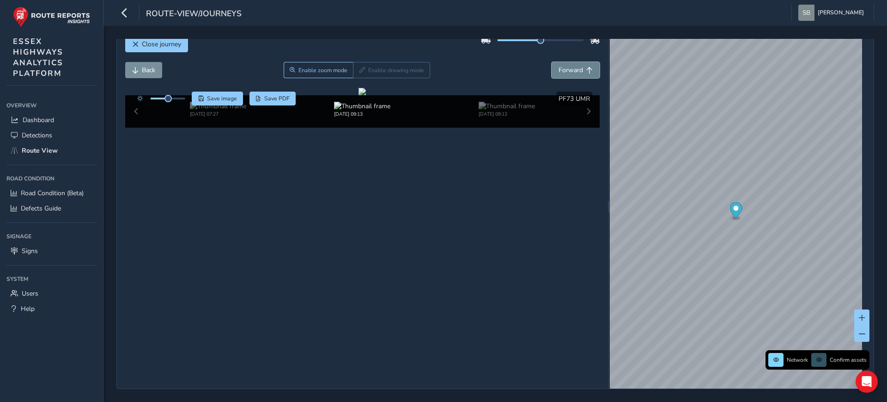
click at [586, 67] on span "Forward" at bounding box center [589, 70] width 6 height 6
click at [194, 110] on img at bounding box center [218, 106] width 56 height 9
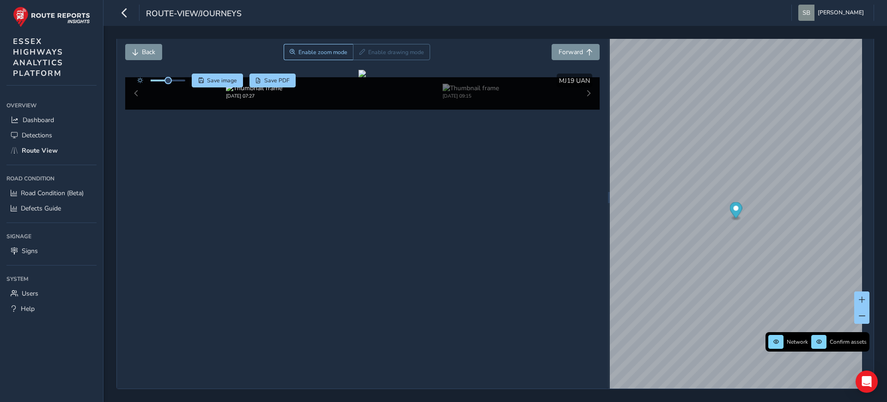
click at [137, 110] on div "[DATE] 07:27 [DATE] 09:15" at bounding box center [362, 93] width 475 height 32
click at [359, 77] on div at bounding box center [362, 73] width 7 height 7
click at [573, 48] on span "Forward" at bounding box center [571, 52] width 24 height 9
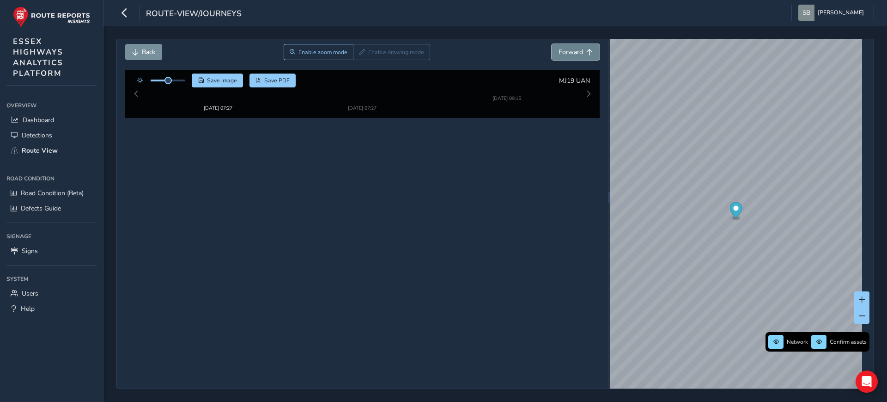
click at [573, 48] on span "Forward" at bounding box center [571, 52] width 24 height 9
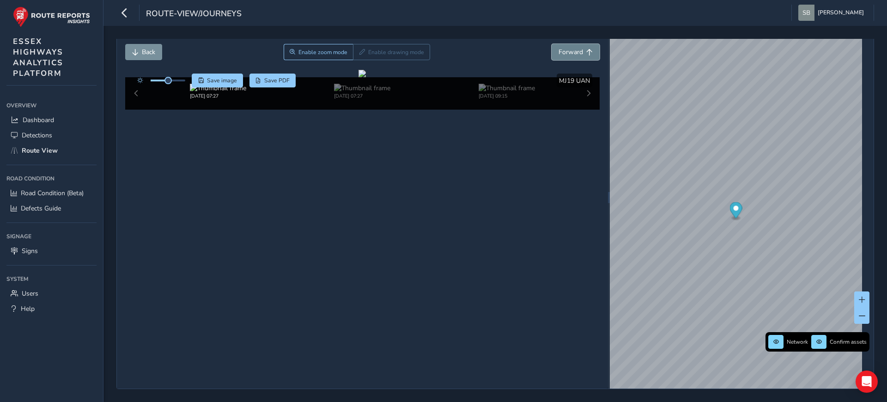
click at [573, 48] on span "Forward" at bounding box center [571, 52] width 24 height 9
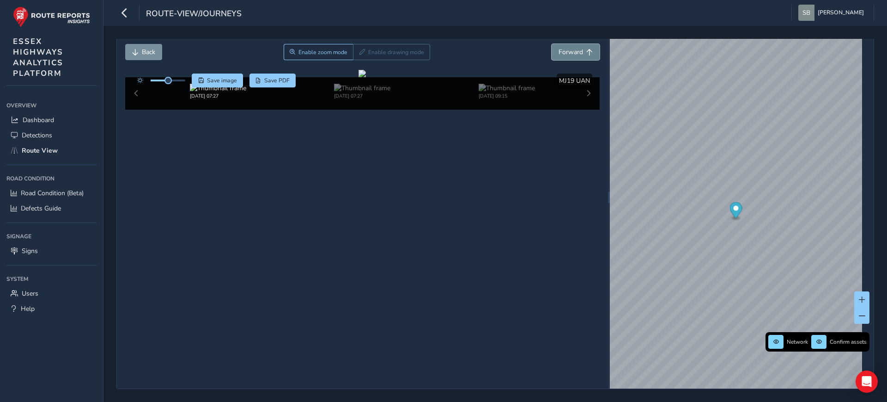
click at [573, 48] on span "Forward" at bounding box center [571, 52] width 24 height 9
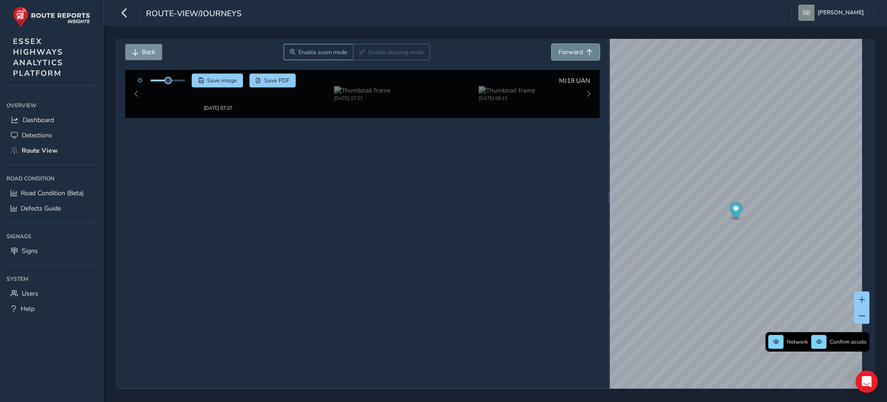
click at [573, 48] on span "Forward" at bounding box center [571, 52] width 24 height 9
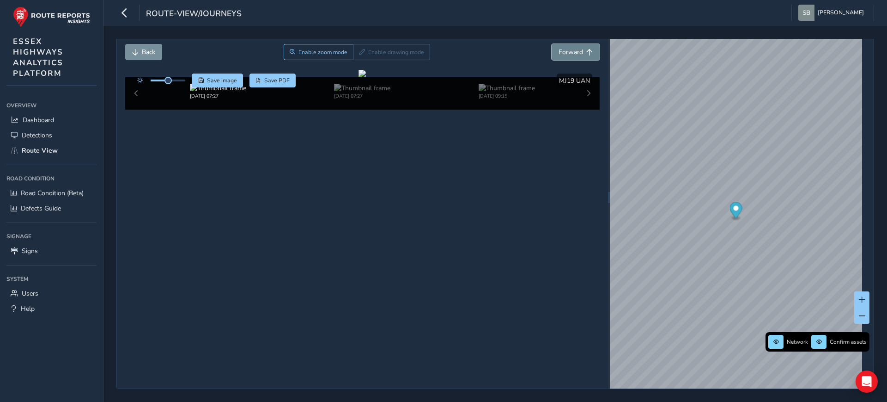
click at [573, 48] on span "Forward" at bounding box center [571, 52] width 24 height 9
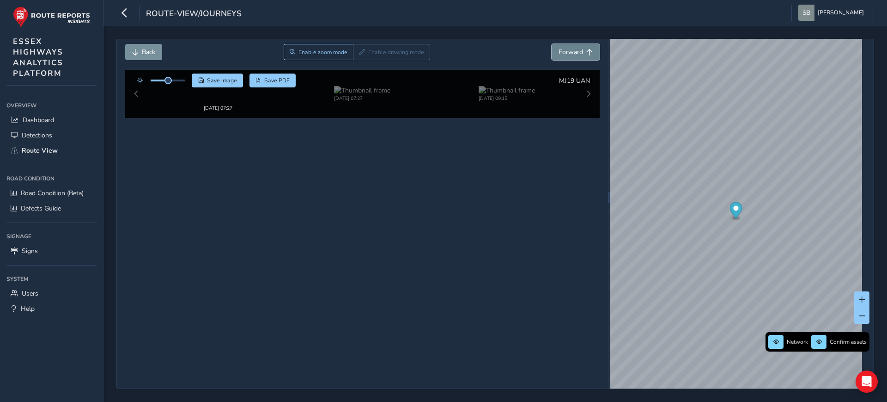
click at [573, 48] on span "Forward" at bounding box center [571, 52] width 24 height 9
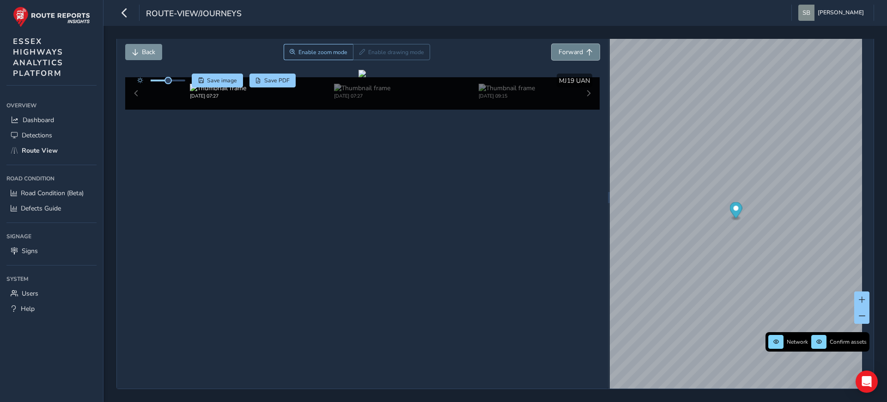
click at [573, 48] on span "Forward" at bounding box center [571, 52] width 24 height 9
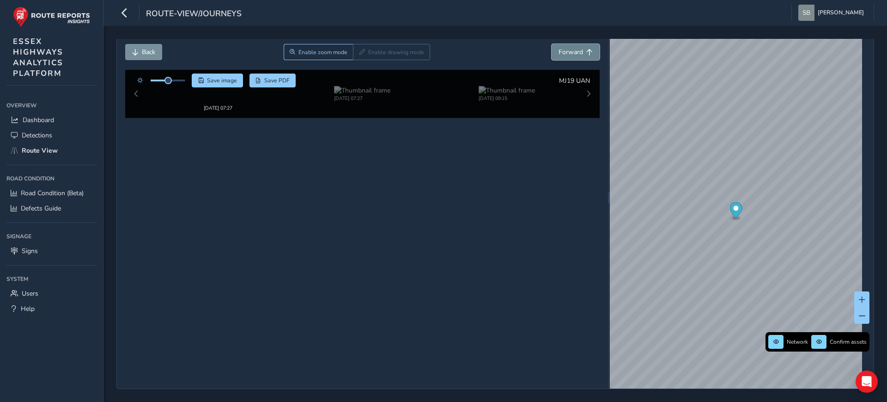
click at [573, 48] on span "Forward" at bounding box center [571, 52] width 24 height 9
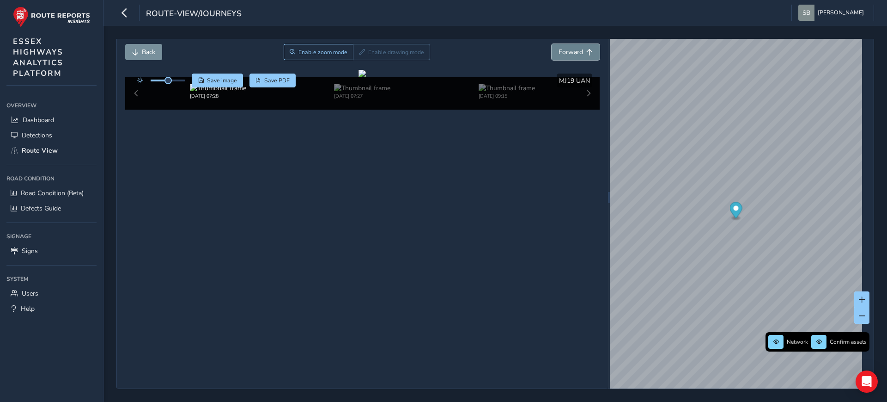
click at [573, 48] on span "Forward" at bounding box center [571, 52] width 24 height 9
click at [579, 110] on div "[DATE] 07:28" at bounding box center [362, 93] width 475 height 32
click at [583, 110] on div "[DATE] 07:28" at bounding box center [362, 93] width 475 height 32
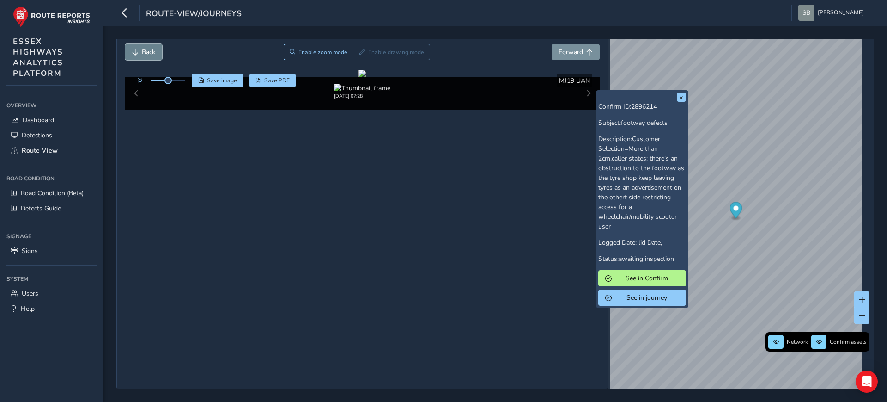
click at [147, 48] on span "Back" at bounding box center [148, 52] width 13 height 9
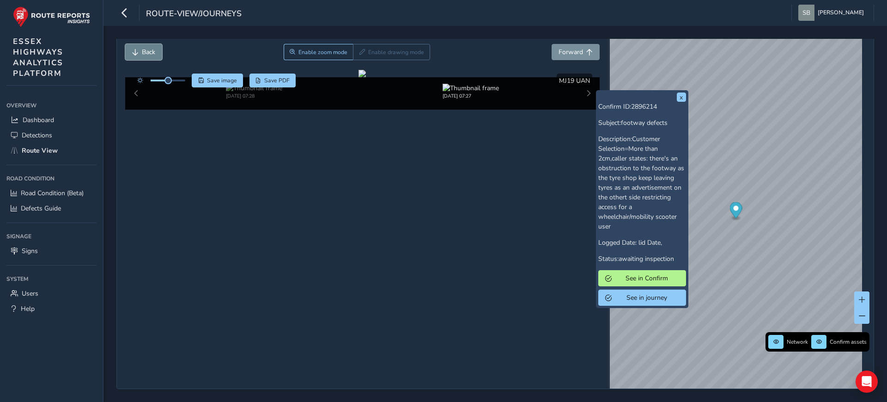
click at [147, 48] on span "Back" at bounding box center [148, 52] width 13 height 9
click at [449, 92] on img at bounding box center [471, 88] width 56 height 9
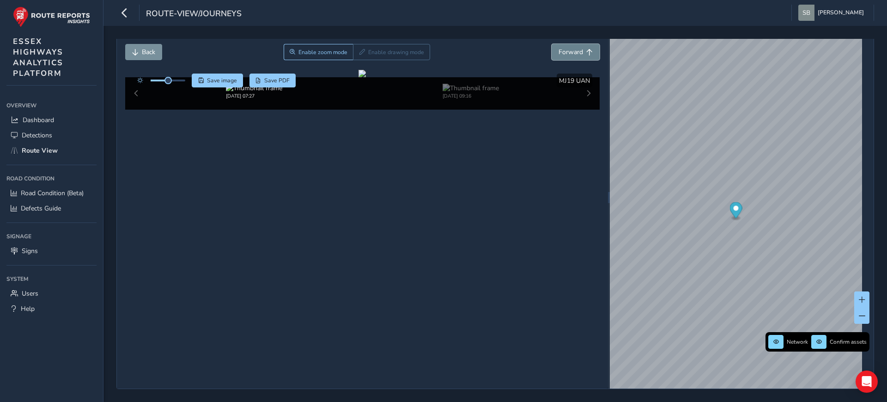
click at [577, 50] on span "Forward" at bounding box center [571, 52] width 24 height 9
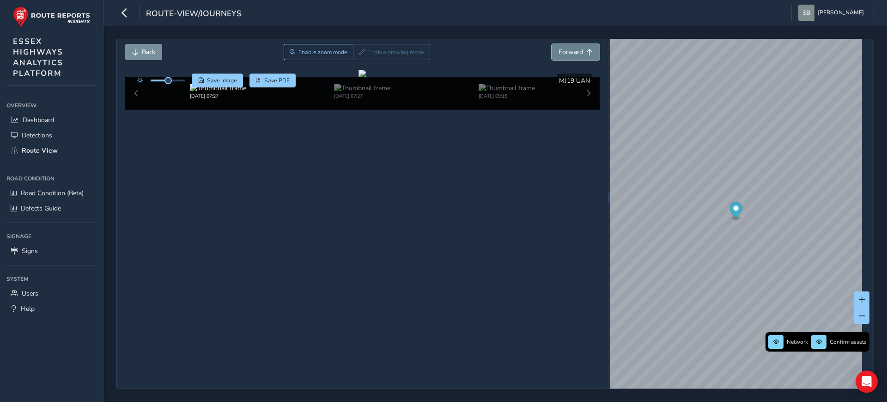
click at [577, 50] on span "Forward" at bounding box center [571, 52] width 24 height 9
click at [138, 110] on div "[DATE] 07:28" at bounding box center [362, 93] width 475 height 32
click at [138, 44] on button "Back" at bounding box center [143, 52] width 37 height 16
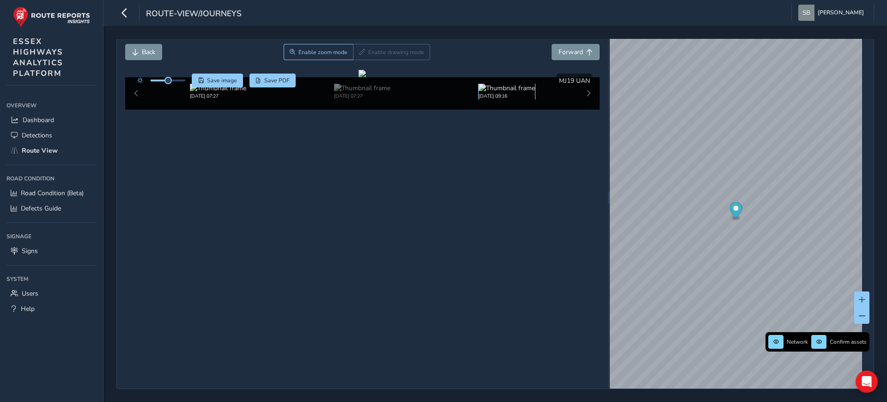
click at [509, 92] on img at bounding box center [507, 88] width 56 height 9
click at [832, 221] on div "x" at bounding box center [877, 231] width 92 height 20
click at [865, 240] on img "Preview frame" at bounding box center [876, 235] width 23 height 7
click at [146, 48] on span "Back" at bounding box center [148, 52] width 13 height 9
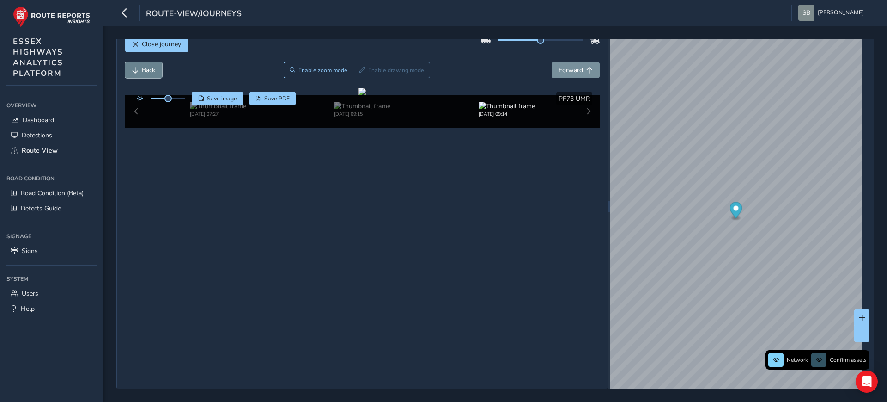
click at [146, 66] on span "Back" at bounding box center [148, 70] width 13 height 9
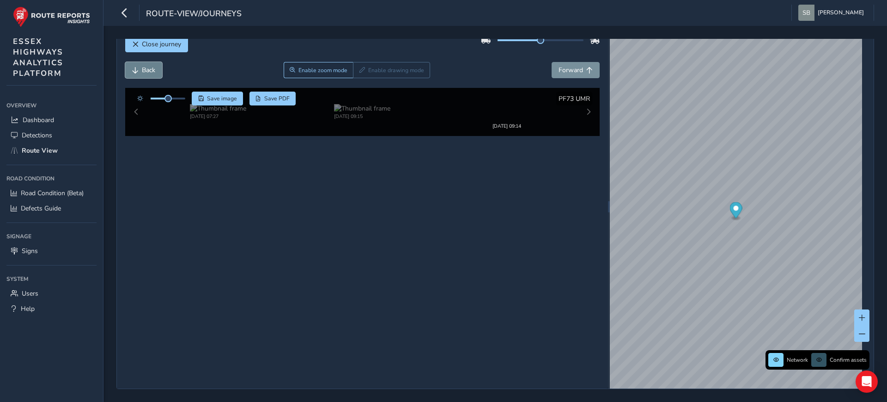
click at [146, 66] on span "Back" at bounding box center [148, 70] width 13 height 9
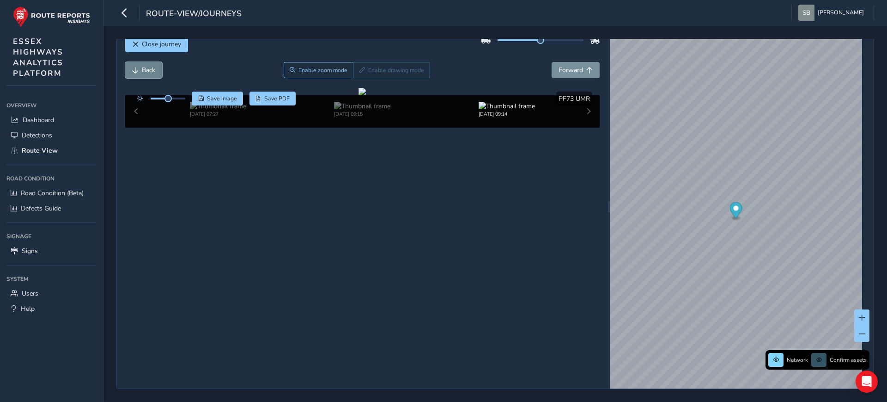
click at [146, 66] on span "Back" at bounding box center [148, 70] width 13 height 9
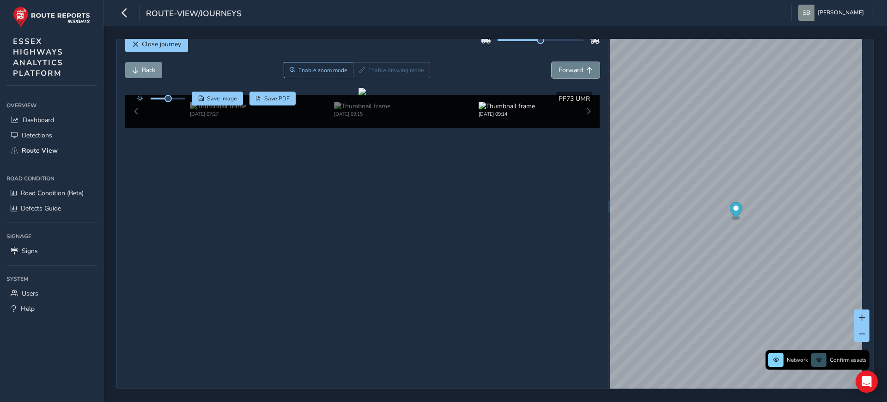
click at [564, 62] on button "Forward" at bounding box center [576, 70] width 48 height 16
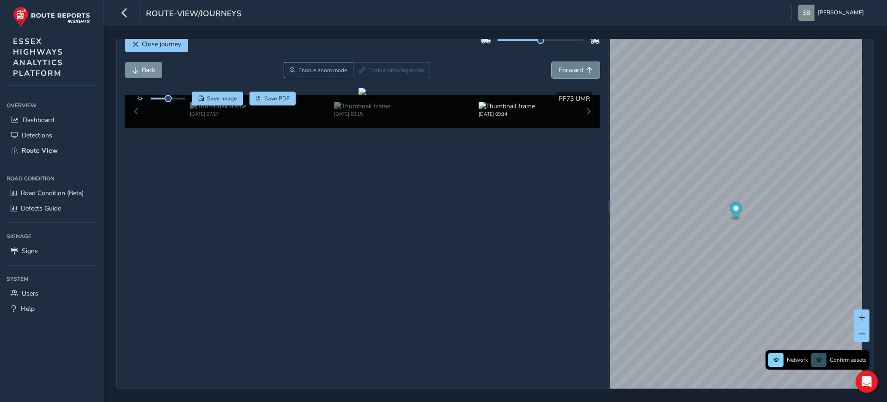
click at [564, 62] on button "Forward" at bounding box center [576, 70] width 48 height 16
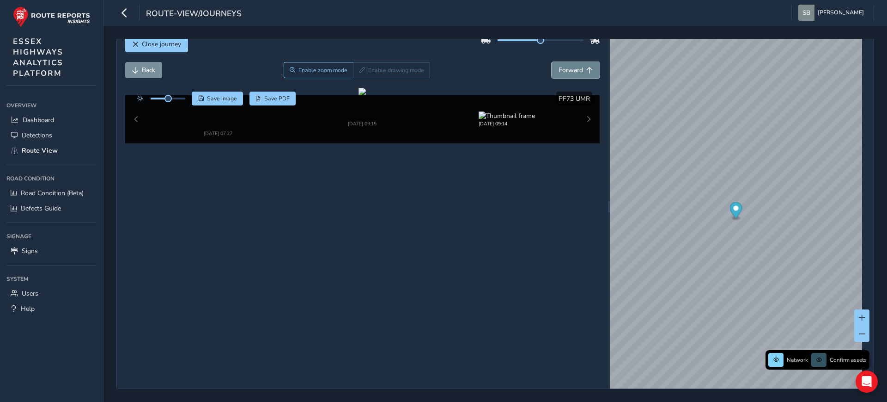
click at [564, 62] on button "Forward" at bounding box center [576, 70] width 48 height 16
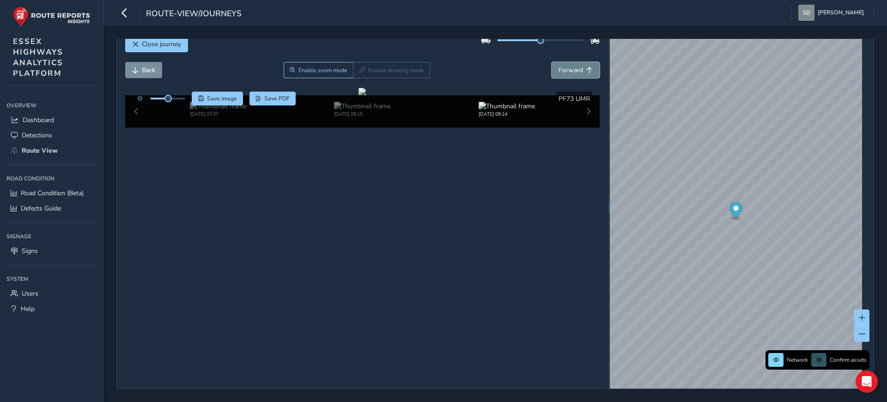
click at [564, 62] on button "Forward" at bounding box center [576, 70] width 48 height 16
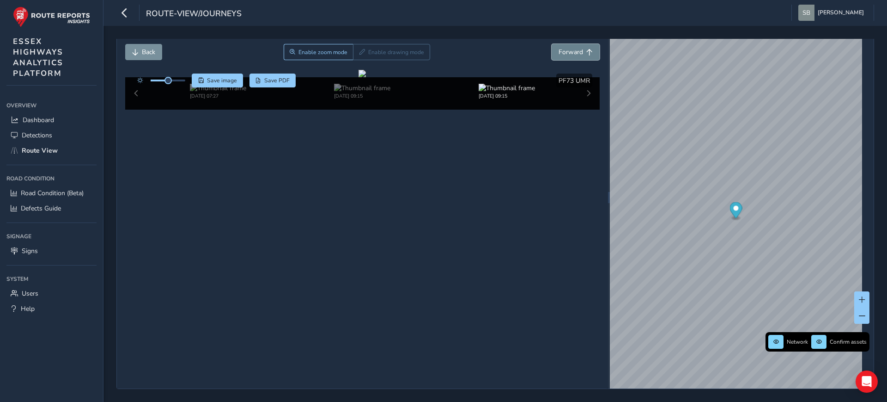
click at [564, 54] on button "Forward" at bounding box center [576, 52] width 48 height 16
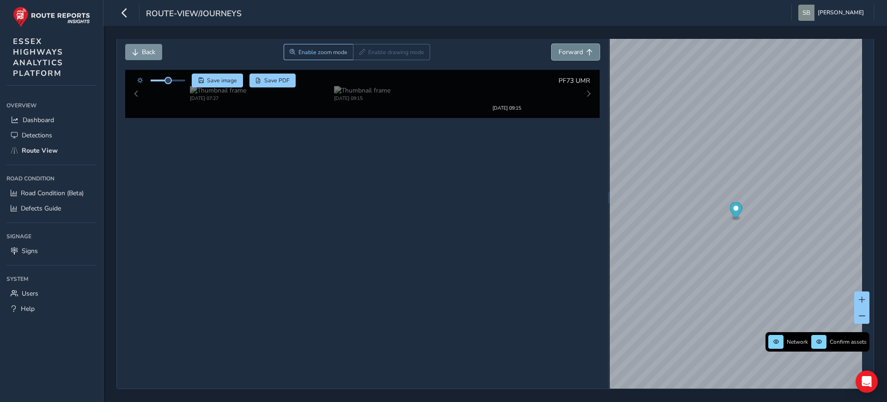
click at [564, 54] on button "Forward" at bounding box center [576, 52] width 48 height 16
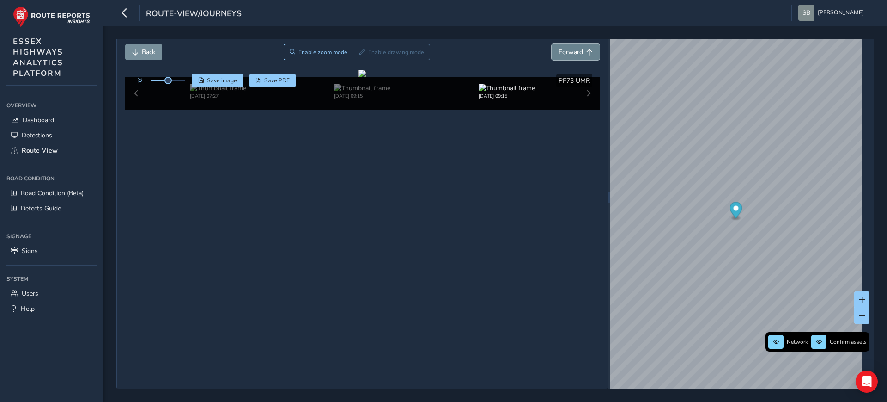
click at [564, 54] on button "Forward" at bounding box center [576, 52] width 48 height 16
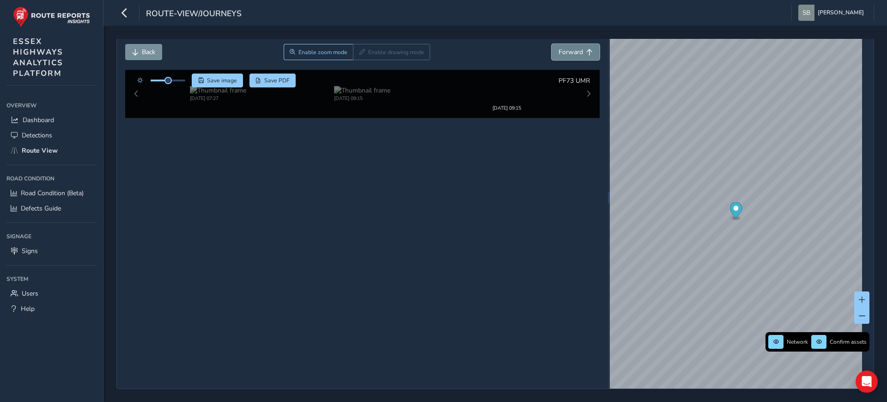
click at [564, 54] on button "Forward" at bounding box center [576, 52] width 48 height 16
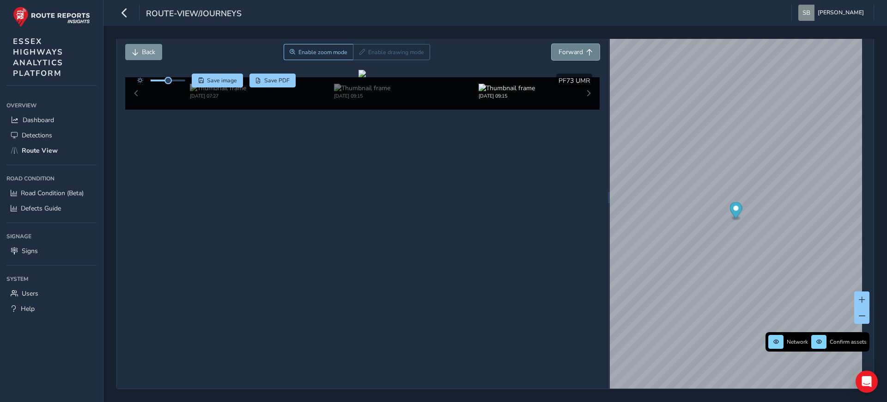
click at [564, 54] on button "Forward" at bounding box center [576, 52] width 48 height 16
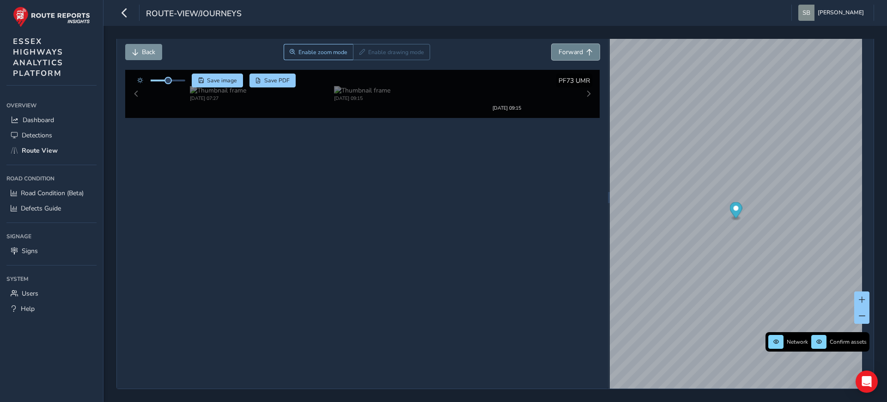
click at [564, 54] on button "Forward" at bounding box center [576, 52] width 48 height 16
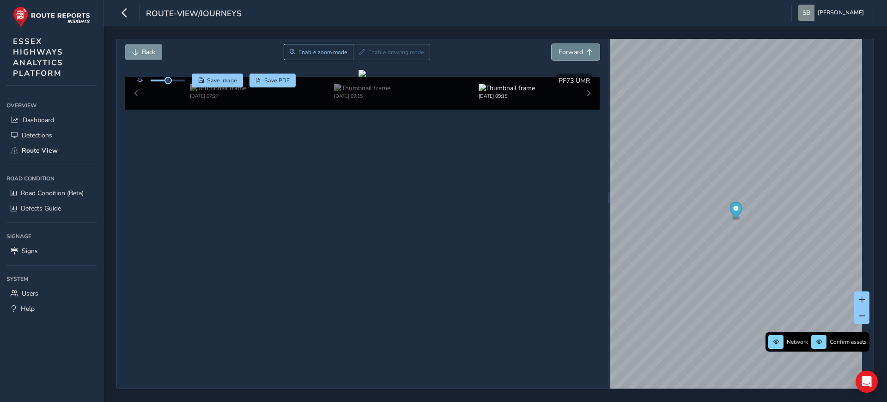
click at [564, 54] on button "Forward" at bounding box center [576, 52] width 48 height 16
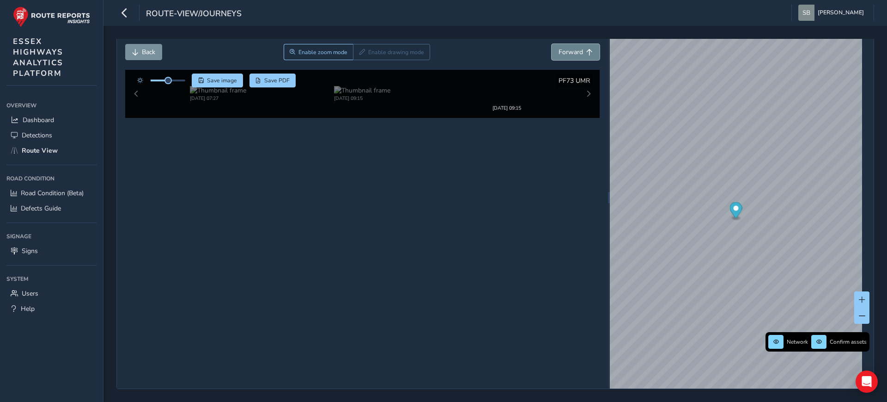
click at [564, 54] on button "Forward" at bounding box center [576, 52] width 48 height 16
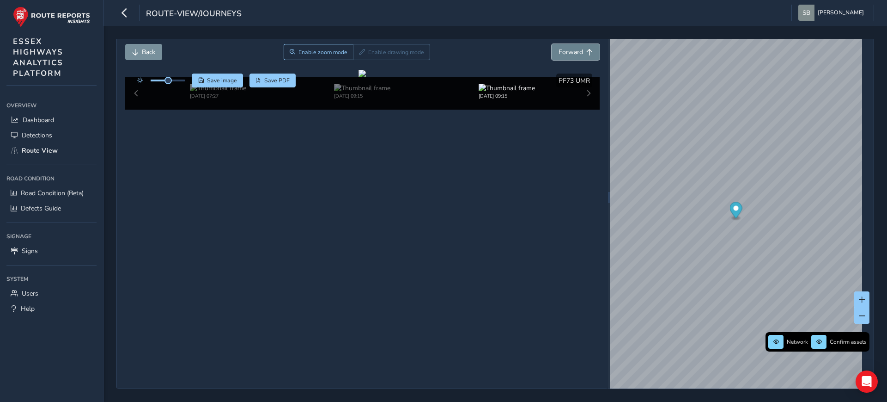
click at [564, 54] on button "Forward" at bounding box center [576, 52] width 48 height 16
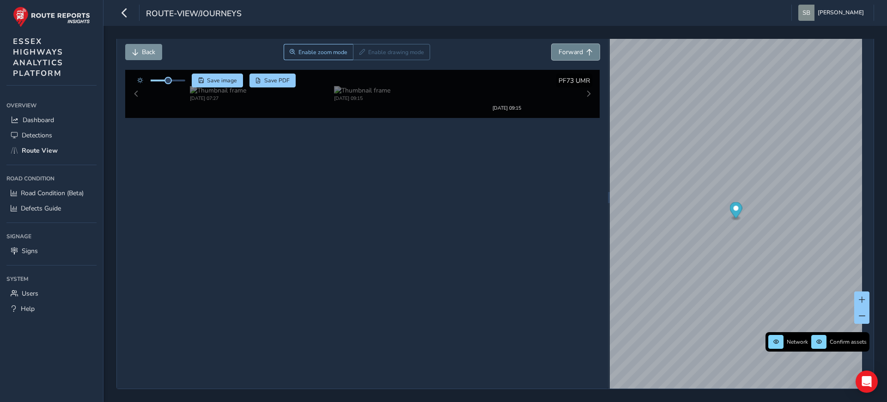
click at [564, 54] on button "Forward" at bounding box center [576, 52] width 48 height 16
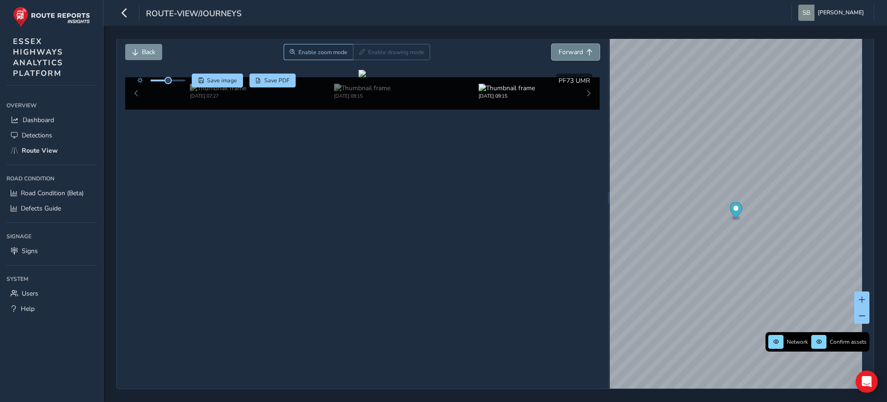
click at [564, 54] on button "Forward" at bounding box center [576, 52] width 48 height 16
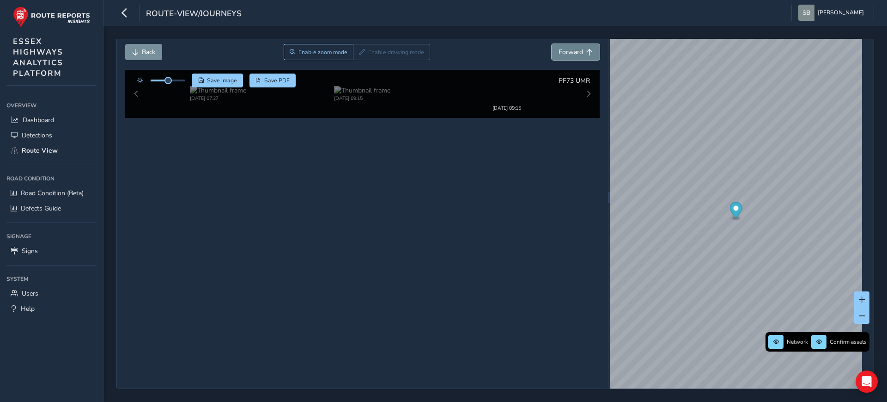
click at [564, 54] on button "Forward" at bounding box center [576, 52] width 48 height 16
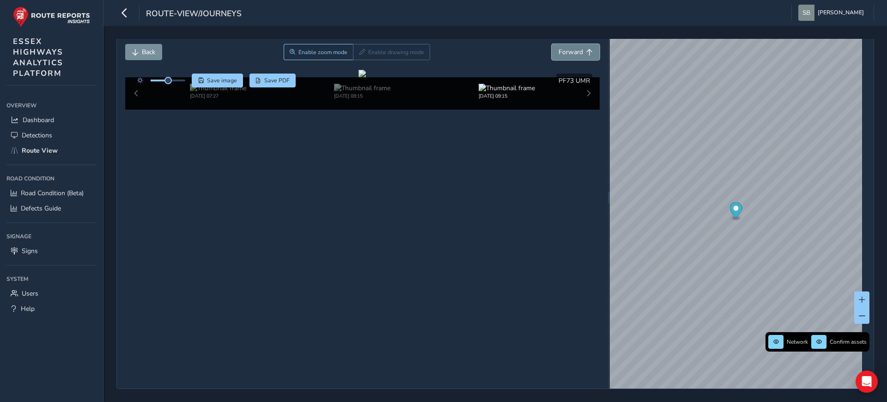
click at [564, 54] on button "Forward" at bounding box center [576, 52] width 48 height 16
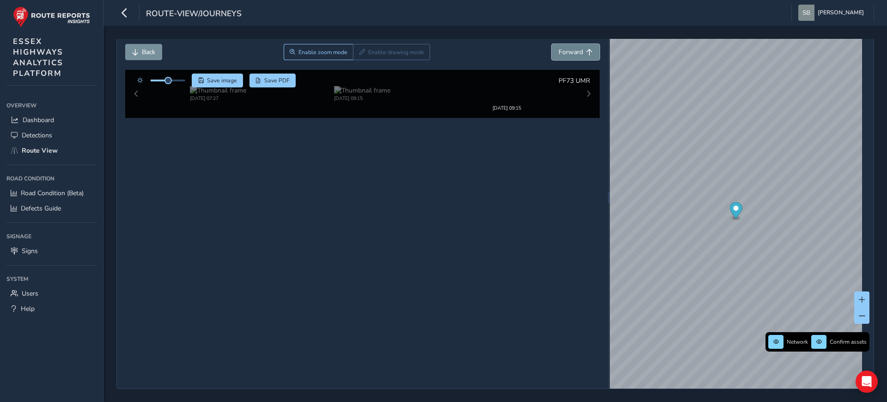
click at [564, 54] on button "Forward" at bounding box center [576, 52] width 48 height 16
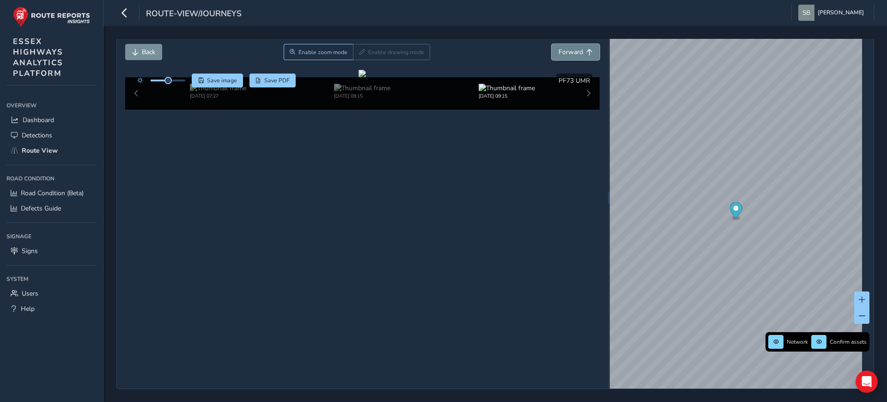
click at [564, 54] on button "Forward" at bounding box center [576, 52] width 48 height 16
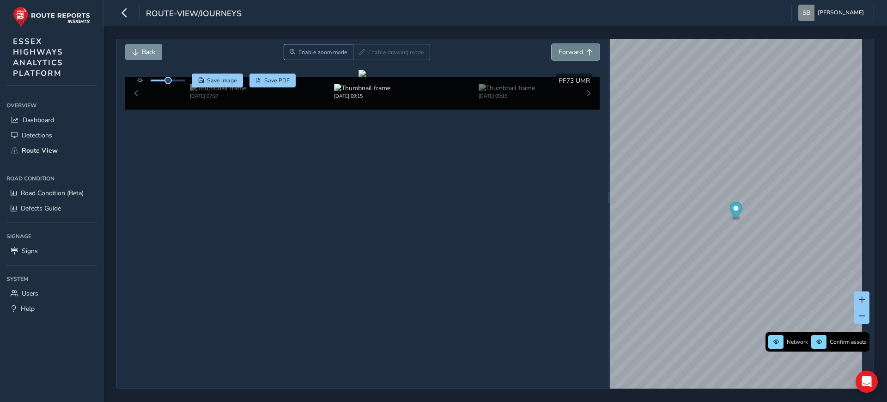
click at [564, 54] on button "Forward" at bounding box center [576, 52] width 48 height 16
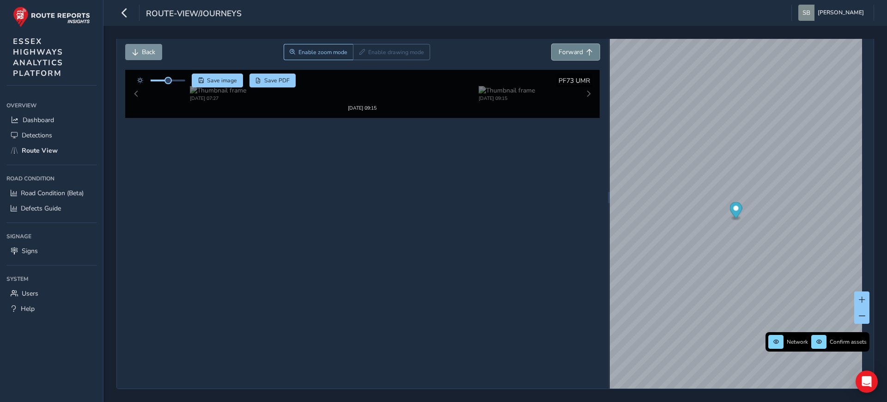
click at [564, 54] on button "Forward" at bounding box center [576, 52] width 48 height 16
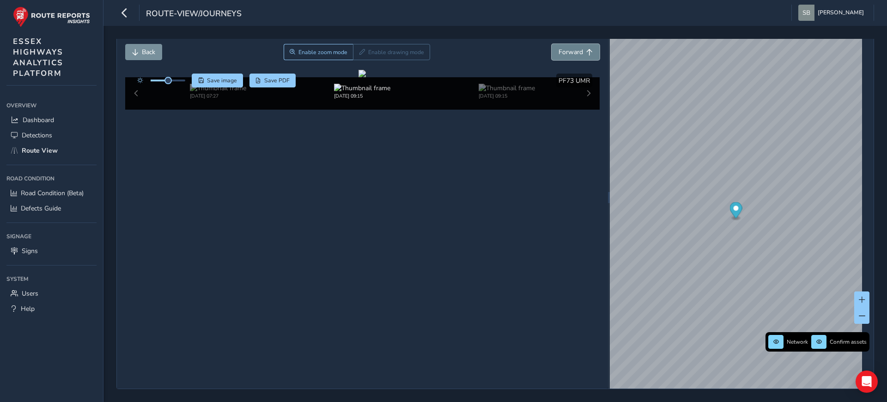
click at [564, 54] on button "Forward" at bounding box center [576, 52] width 48 height 16
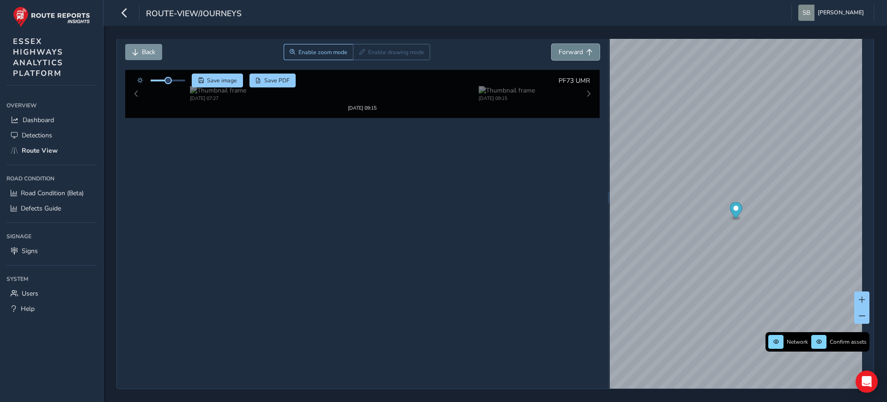
click at [564, 54] on button "Forward" at bounding box center [576, 52] width 48 height 16
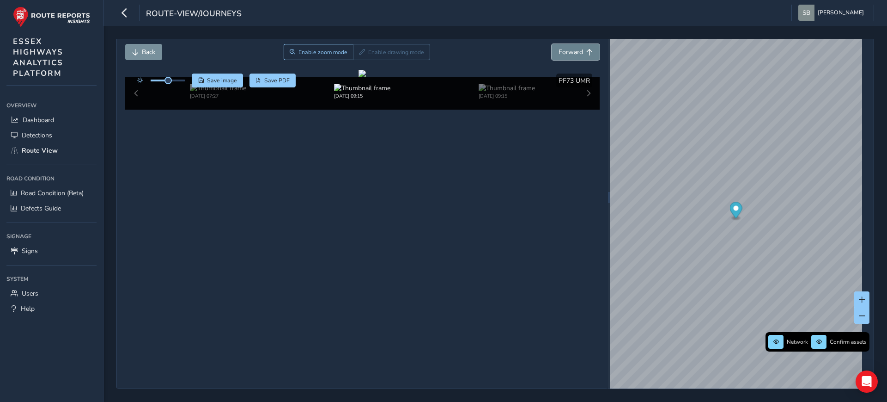
click at [564, 54] on button "Forward" at bounding box center [576, 52] width 48 height 16
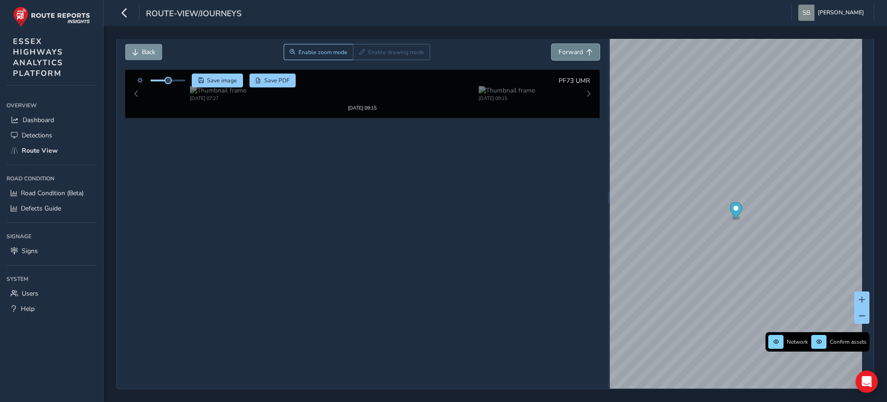
click at [564, 54] on button "Forward" at bounding box center [576, 52] width 48 height 16
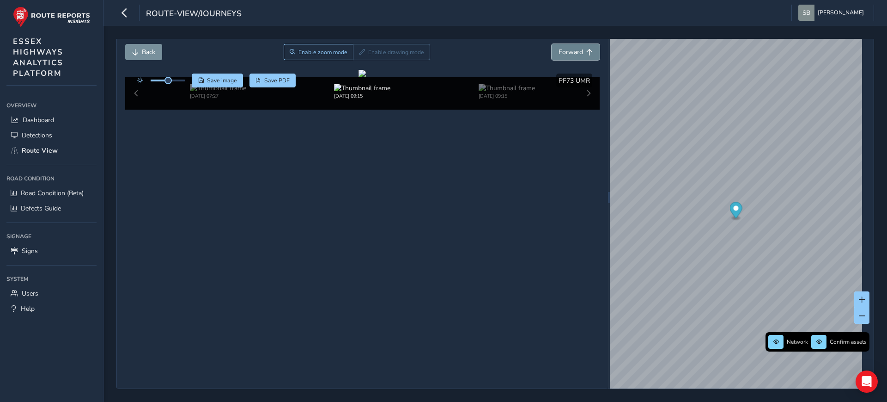
click at [564, 54] on button "Forward" at bounding box center [576, 52] width 48 height 16
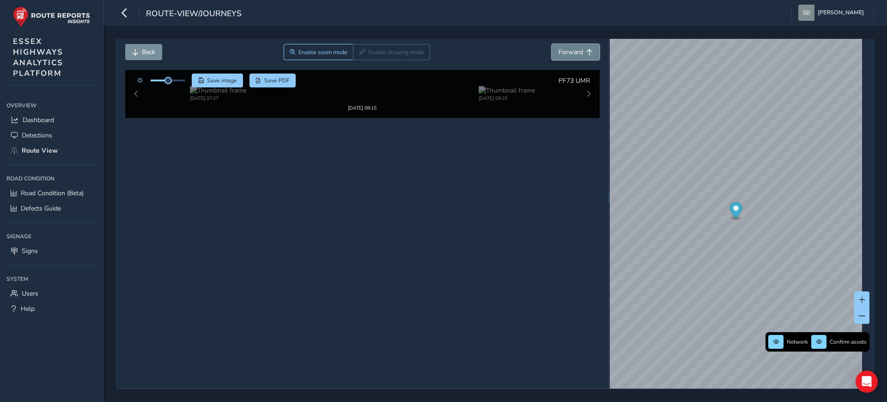
click at [564, 54] on button "Forward" at bounding box center [576, 52] width 48 height 16
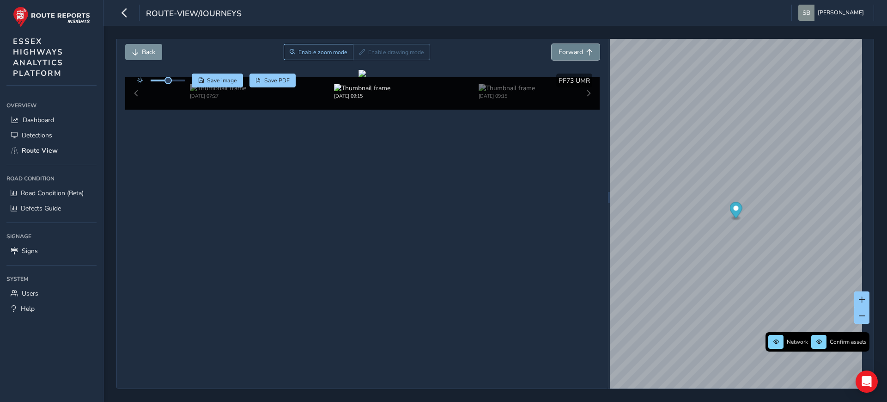
click at [564, 54] on button "Forward" at bounding box center [576, 52] width 48 height 16
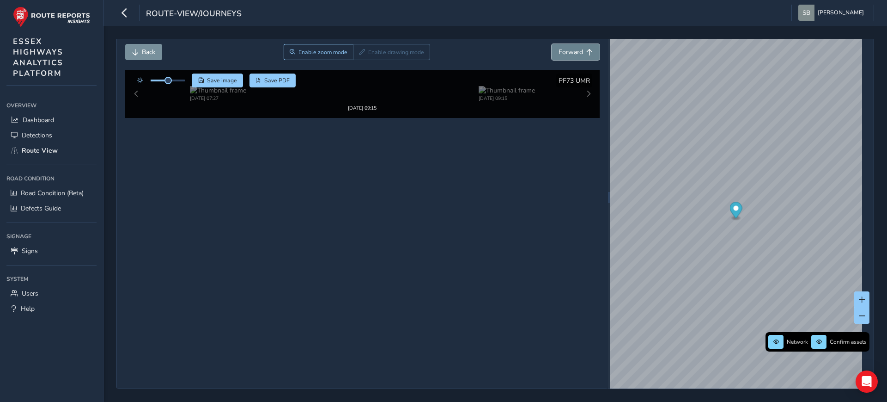
click at [564, 54] on button "Forward" at bounding box center [576, 52] width 48 height 16
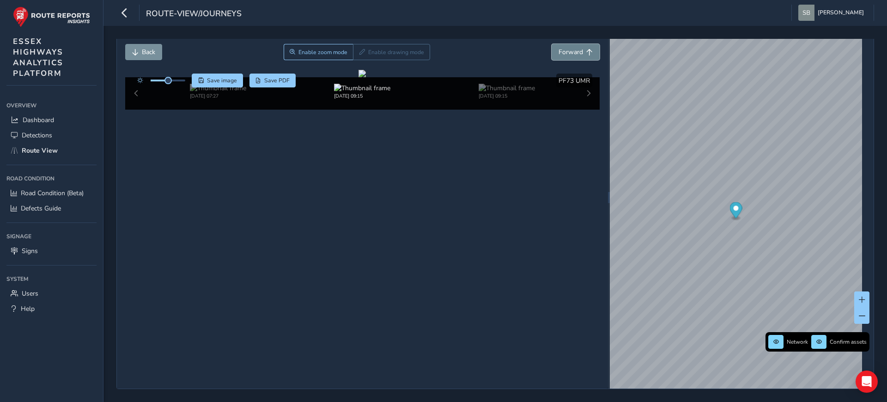
click at [564, 54] on button "Forward" at bounding box center [576, 52] width 48 height 16
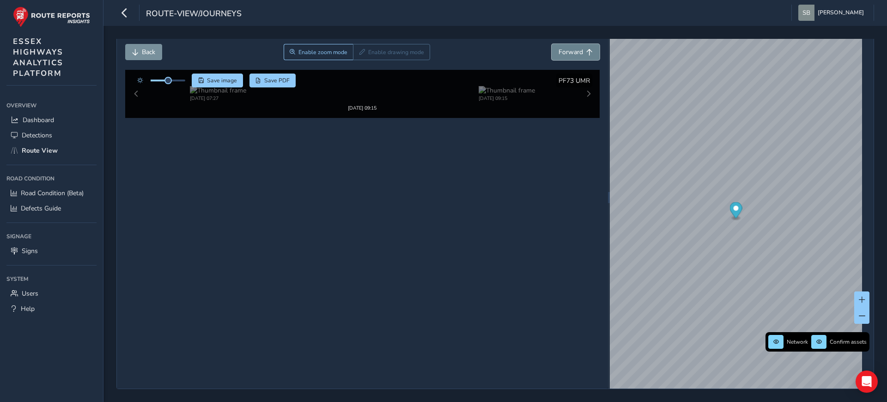
click at [564, 54] on button "Forward" at bounding box center [576, 52] width 48 height 16
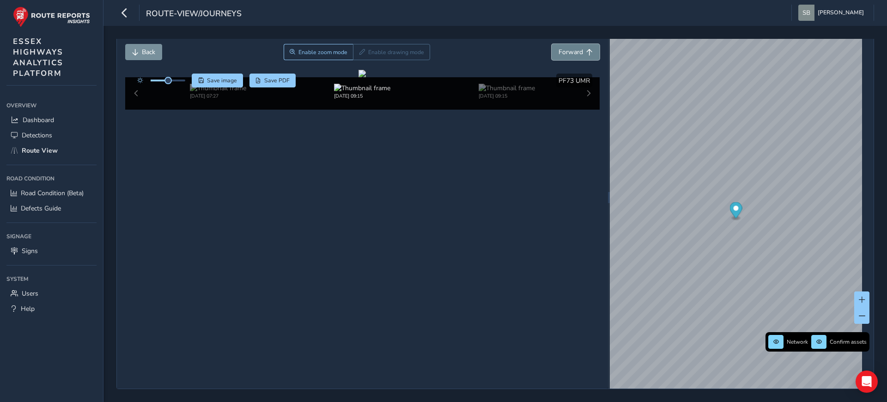
click at [564, 54] on button "Forward" at bounding box center [576, 52] width 48 height 16
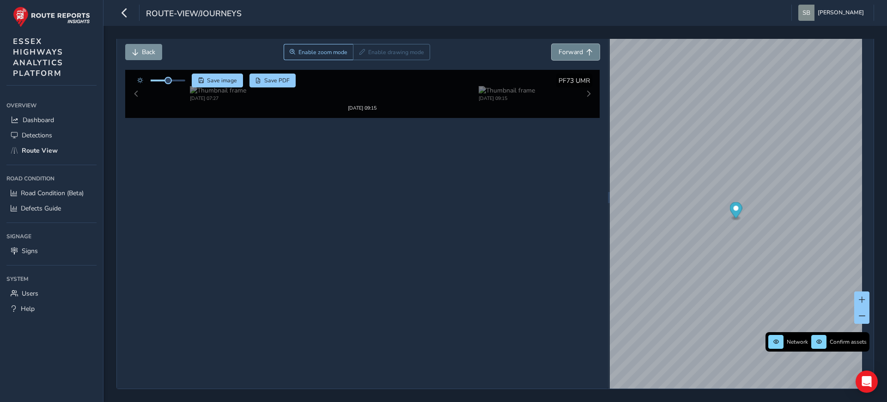
click at [564, 54] on button "Forward" at bounding box center [576, 52] width 48 height 16
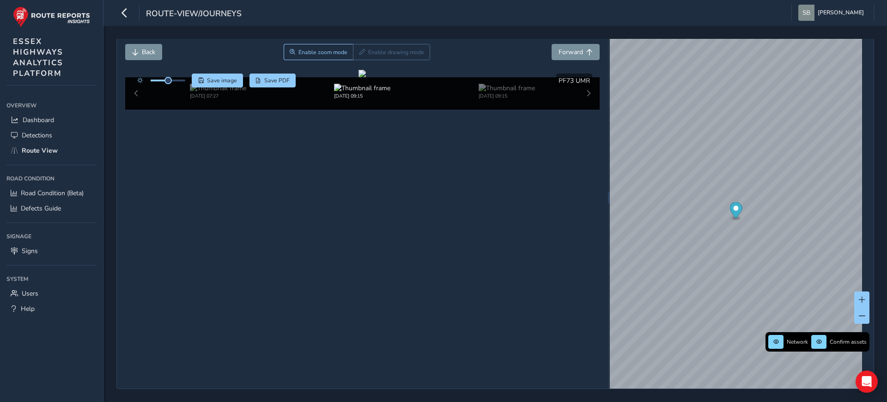
click at [136, 110] on div "[DATE] 07:27 [DATE] 09:15 [DATE] 09:15" at bounding box center [362, 93] width 475 height 32
click at [205, 92] on img at bounding box center [218, 88] width 56 height 9
click at [451, 92] on img at bounding box center [471, 88] width 56 height 9
click at [570, 54] on button "Forward" at bounding box center [576, 52] width 48 height 16
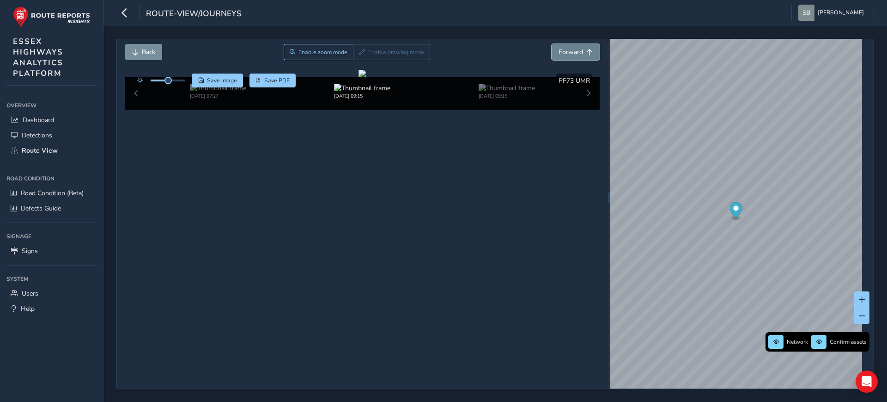
click at [570, 54] on button "Forward" at bounding box center [576, 52] width 48 height 16
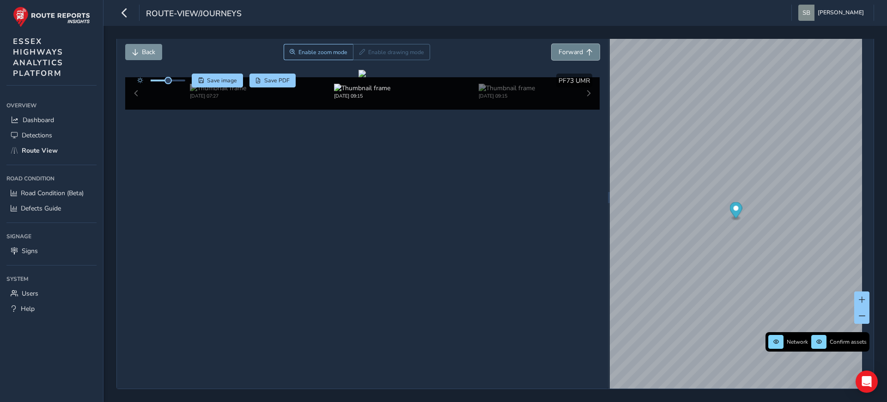
click at [570, 54] on button "Forward" at bounding box center [576, 52] width 48 height 16
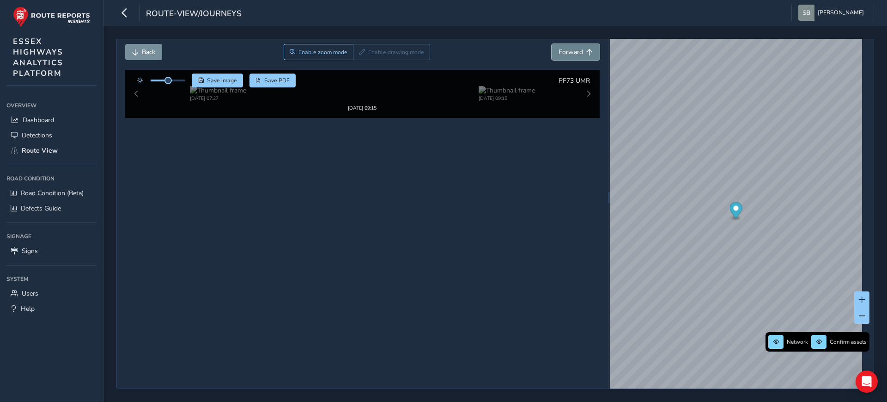
click at [570, 54] on button "Forward" at bounding box center [576, 52] width 48 height 16
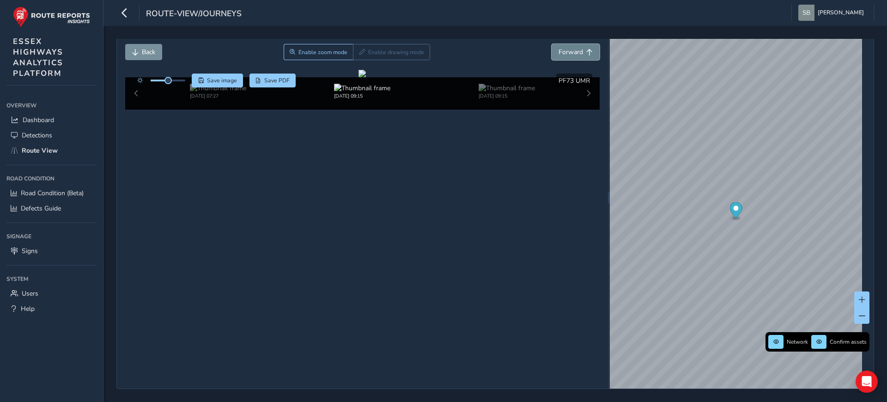
click at [570, 54] on button "Forward" at bounding box center [576, 52] width 48 height 16
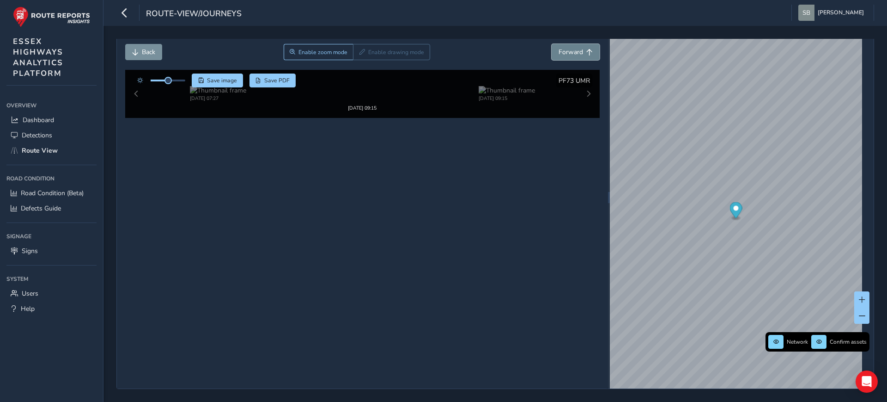
click at [570, 54] on button "Forward" at bounding box center [576, 52] width 48 height 16
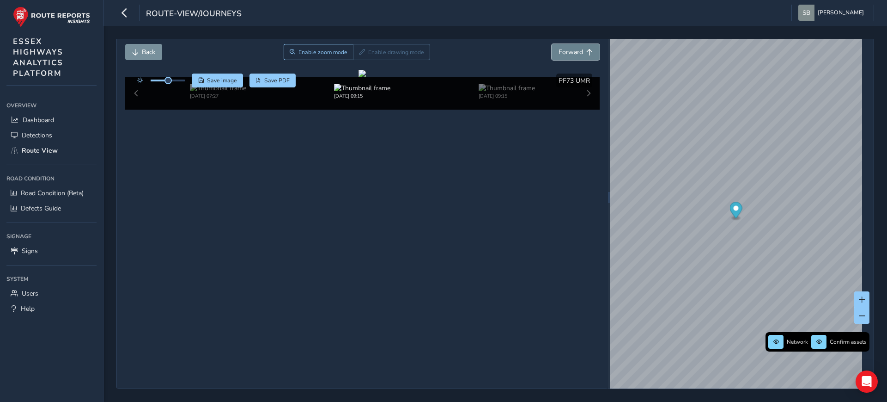
click at [570, 54] on button "Forward" at bounding box center [576, 52] width 48 height 16
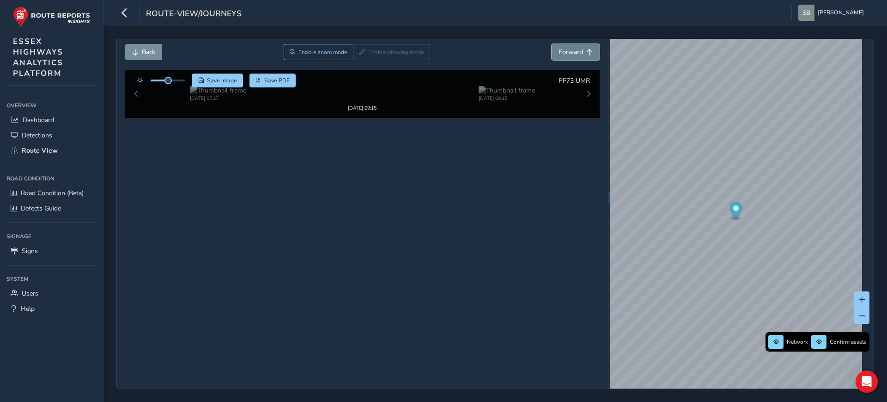
click at [570, 54] on button "Forward" at bounding box center [576, 52] width 48 height 16
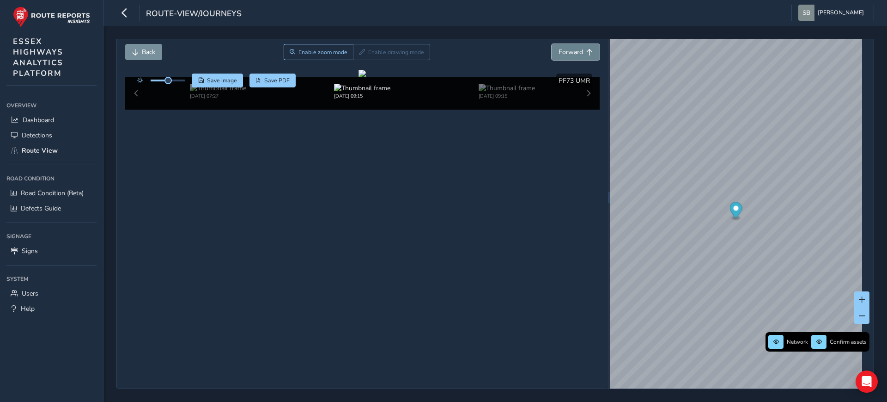
click at [570, 54] on button "Forward" at bounding box center [576, 52] width 48 height 16
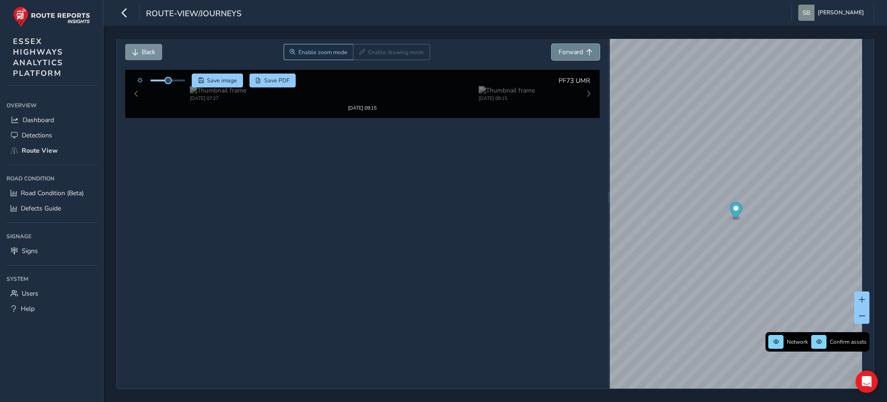
click at [570, 54] on button "Forward" at bounding box center [576, 52] width 48 height 16
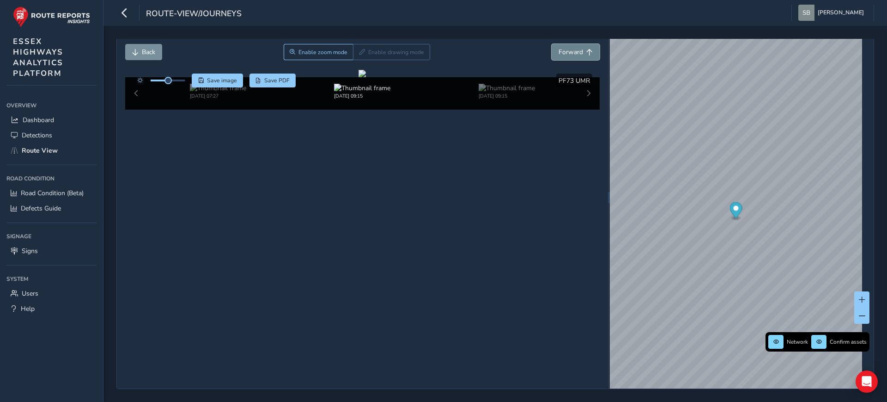
click at [570, 54] on button "Forward" at bounding box center [576, 52] width 48 height 16
click at [138, 51] on span "Back" at bounding box center [135, 52] width 6 height 6
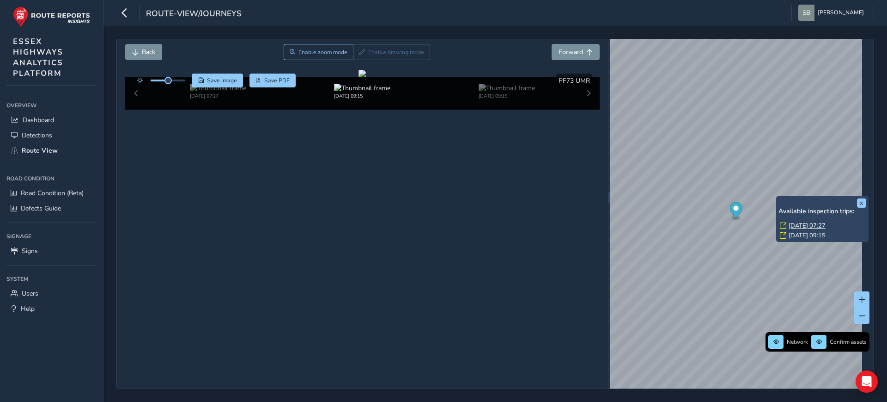
click at [777, 196] on div "x Available inspection trips: [GEOGRAPHIC_DATA][DATE] 07:27 [DATE] 09:15" at bounding box center [822, 219] width 92 height 46
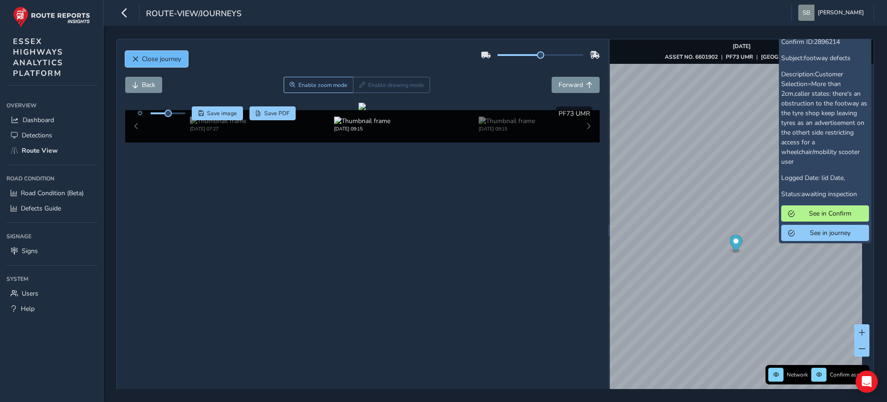
click at [162, 54] on button "Close journey" at bounding box center [156, 59] width 63 height 16
